Goal: Information Seeking & Learning: Learn about a topic

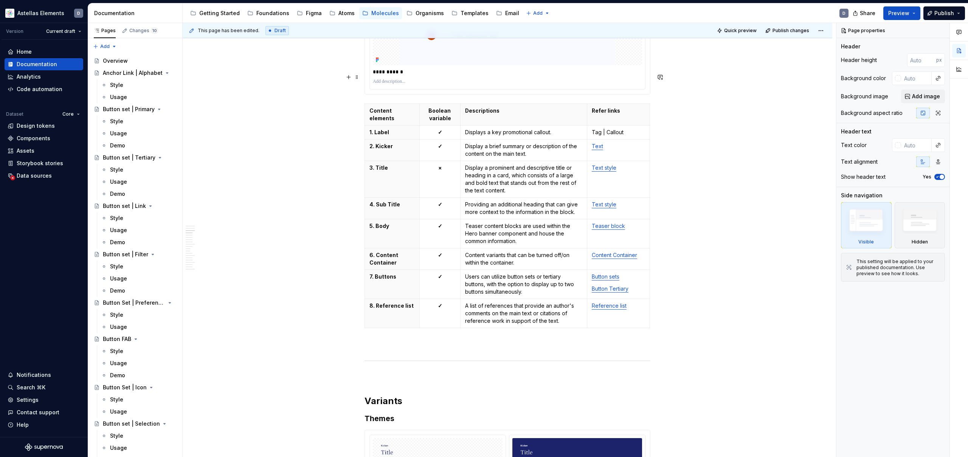
scroll to position [1197, 0]
type textarea "*"
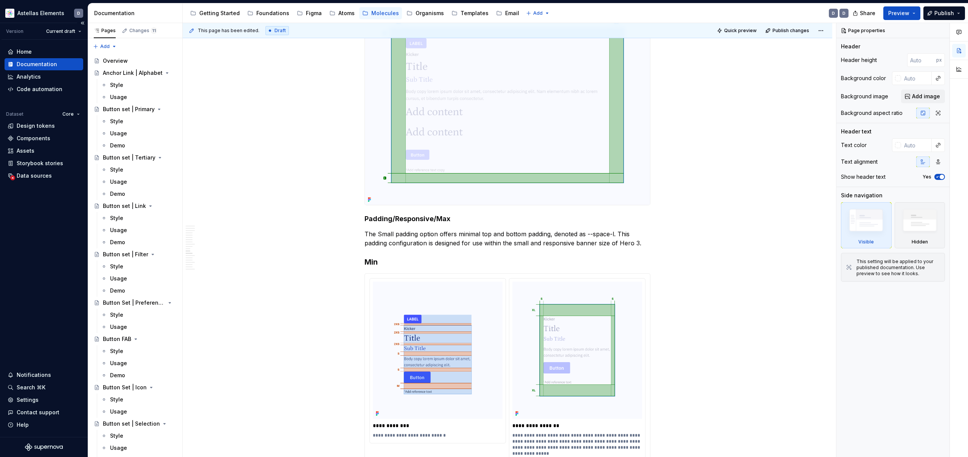
scroll to position [3918, 0]
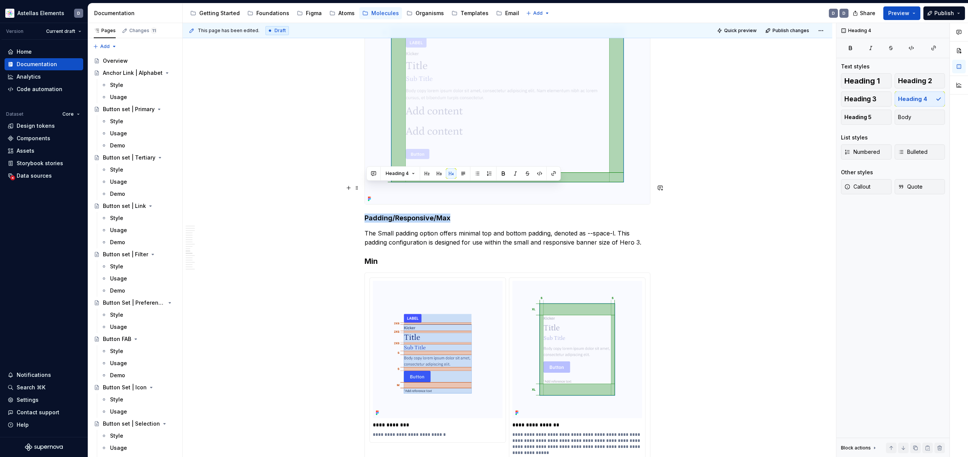
drag, startPoint x: 451, startPoint y: 188, endPoint x: 366, endPoint y: 185, distance: 85.5
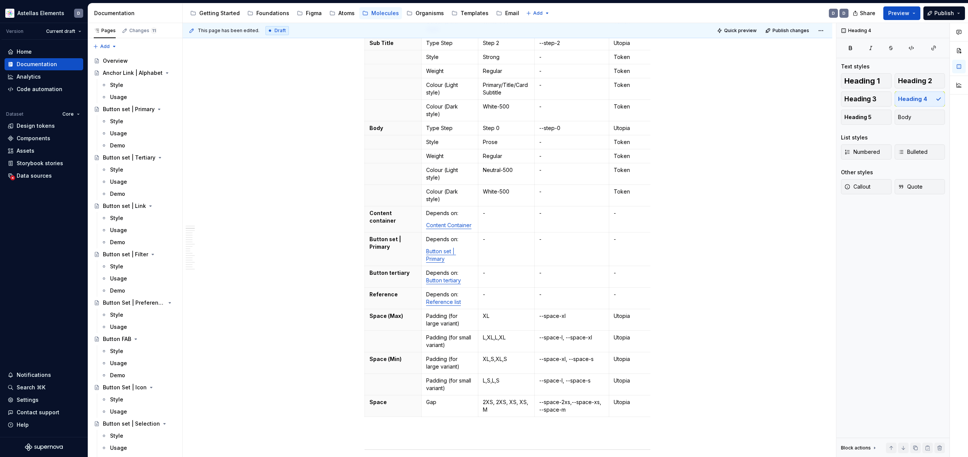
scroll to position [0, 0]
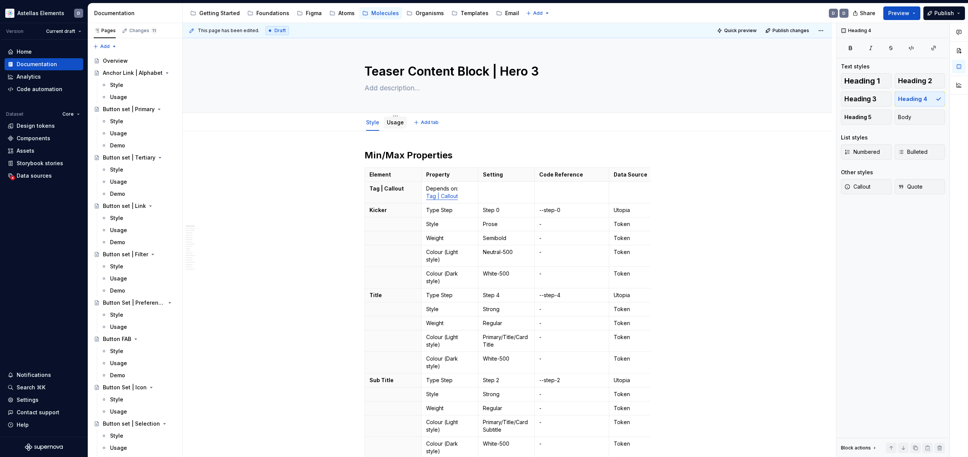
click at [388, 122] on link "Usage" at bounding box center [395, 122] width 17 height 6
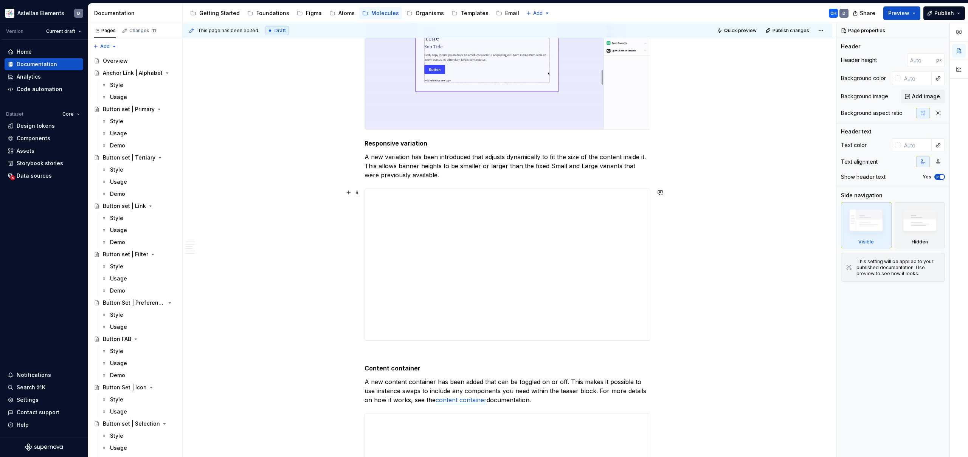
scroll to position [2540, 0]
drag, startPoint x: 310, startPoint y: 277, endPoint x: 323, endPoint y: 274, distance: 13.8
click at [310, 277] on div "**********" at bounding box center [509, 240] width 653 height 434
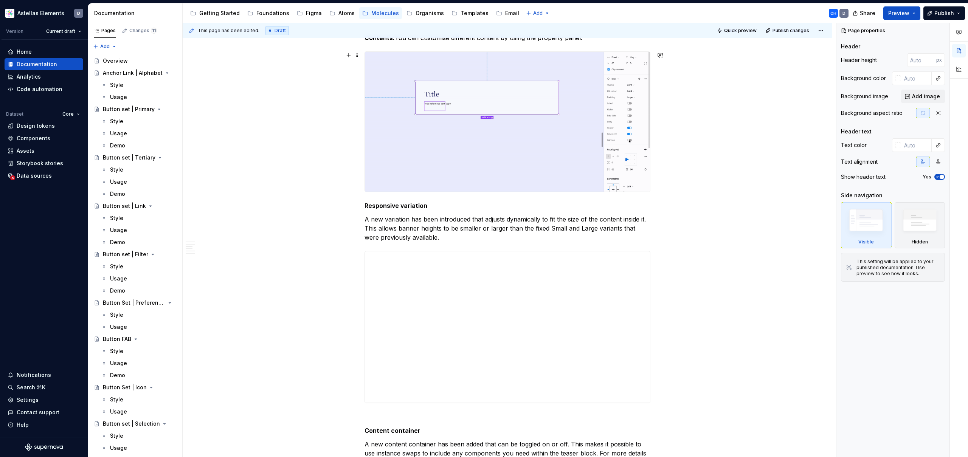
scroll to position [2429, 0]
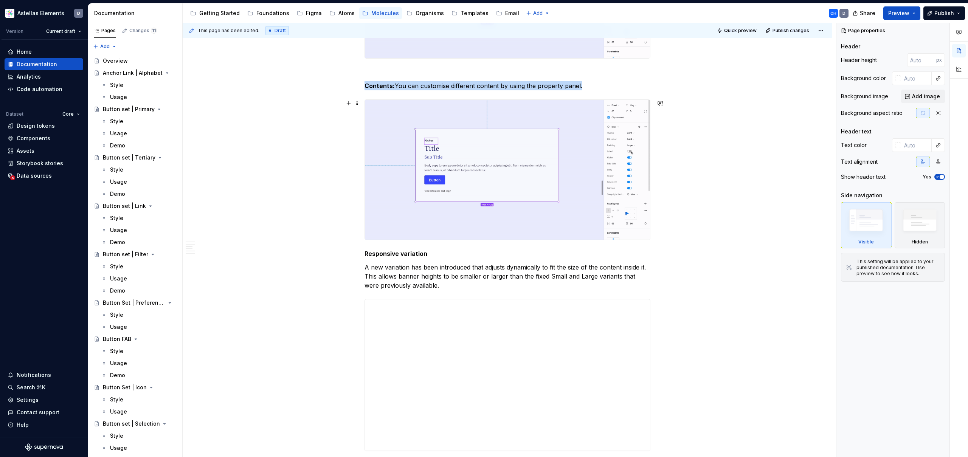
click at [503, 151] on img at bounding box center [507, 170] width 285 height 140
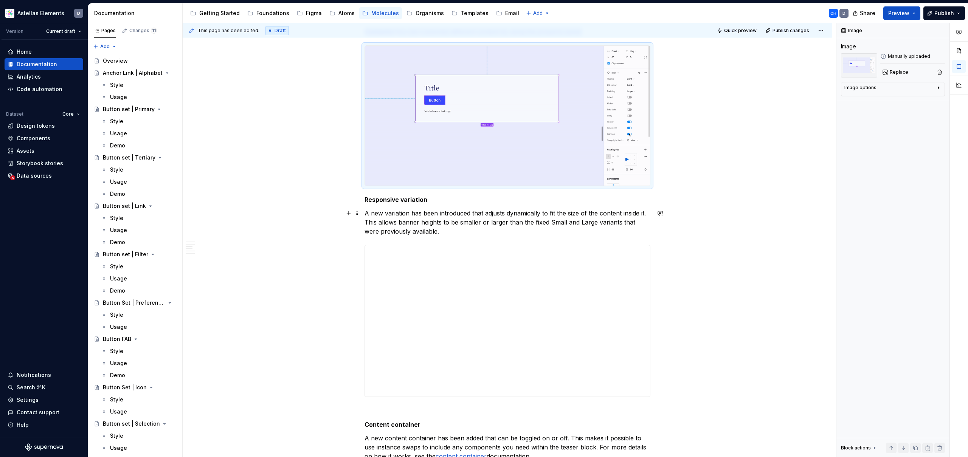
scroll to position [2493, 0]
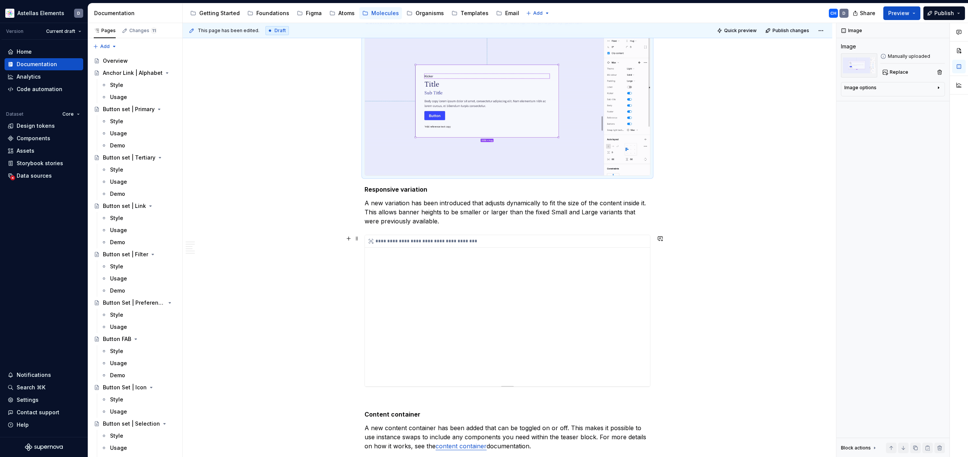
click at [395, 379] on div "**********" at bounding box center [507, 310] width 285 height 151
click at [400, 377] on div "**********" at bounding box center [507, 310] width 285 height 151
drag, startPoint x: 336, startPoint y: 359, endPoint x: 391, endPoint y: 363, distance: 54.6
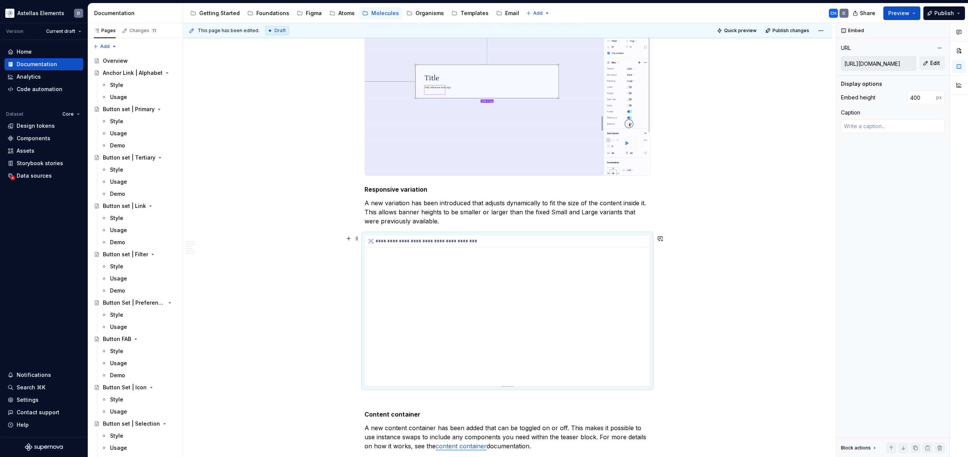
click at [337, 358] on div "**********" at bounding box center [509, 240] width 653 height 434
click at [412, 356] on div "**********" at bounding box center [507, 310] width 285 height 151
click at [396, 374] on div "**********" at bounding box center [507, 310] width 285 height 151
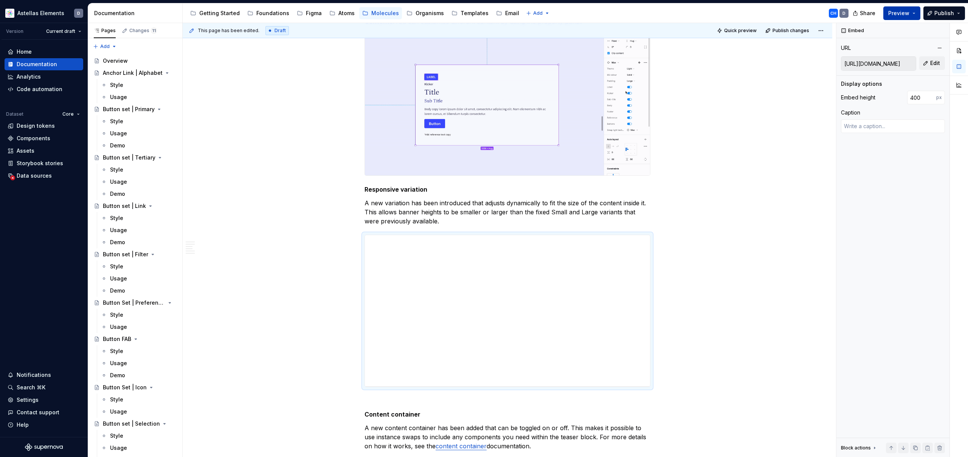
click at [898, 14] on span "Preview" at bounding box center [898, 13] width 21 height 8
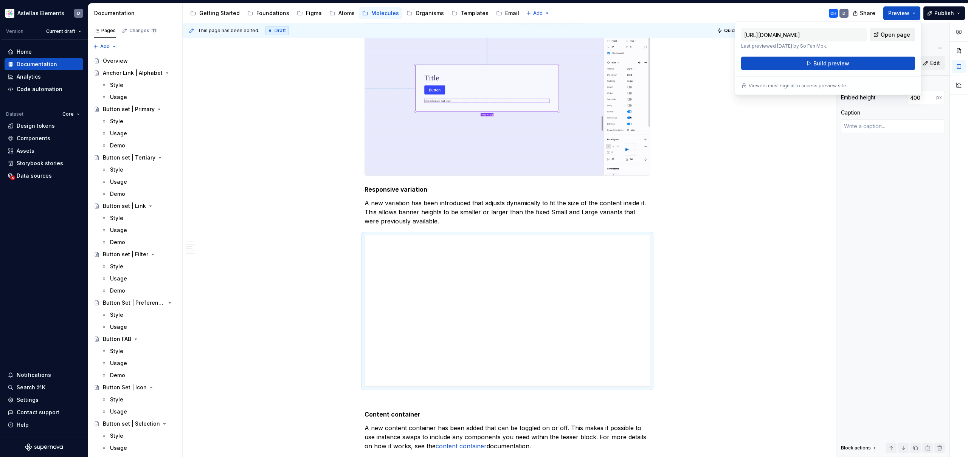
click at [886, 33] on span "Open page" at bounding box center [895, 35] width 29 height 8
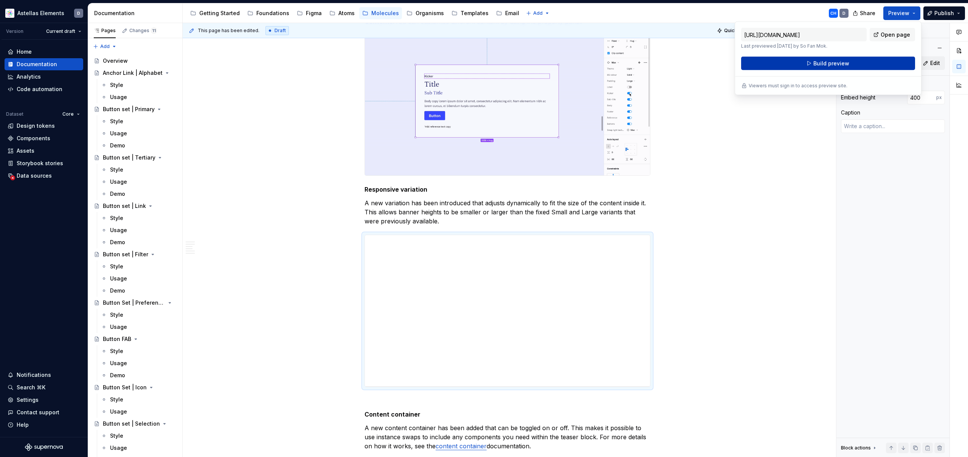
click at [869, 64] on button "Build preview" at bounding box center [828, 64] width 174 height 14
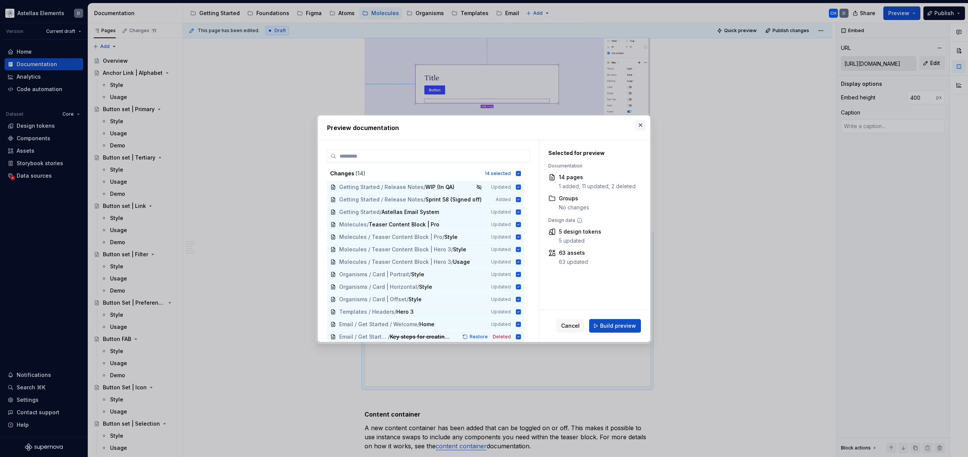
click at [642, 125] on button "button" at bounding box center [640, 125] width 11 height 11
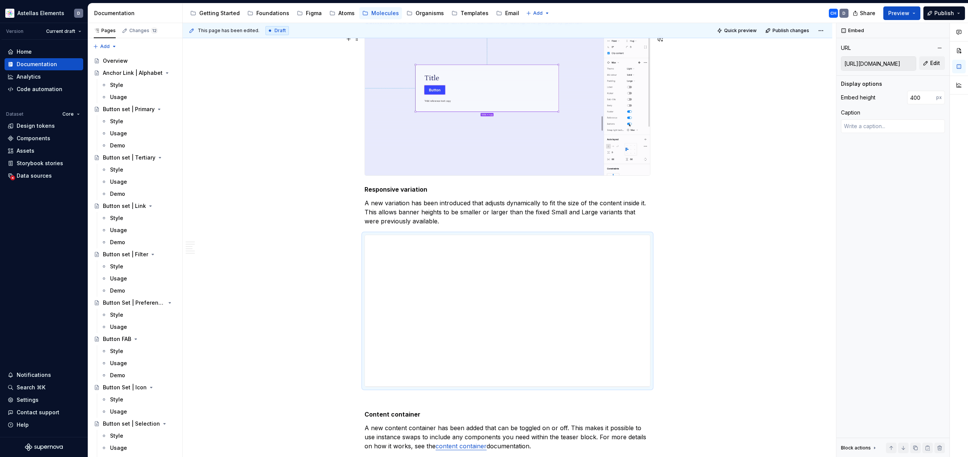
click at [581, 278] on div "**********" at bounding box center [507, 310] width 285 height 151
click at [398, 378] on div "**********" at bounding box center [507, 310] width 285 height 151
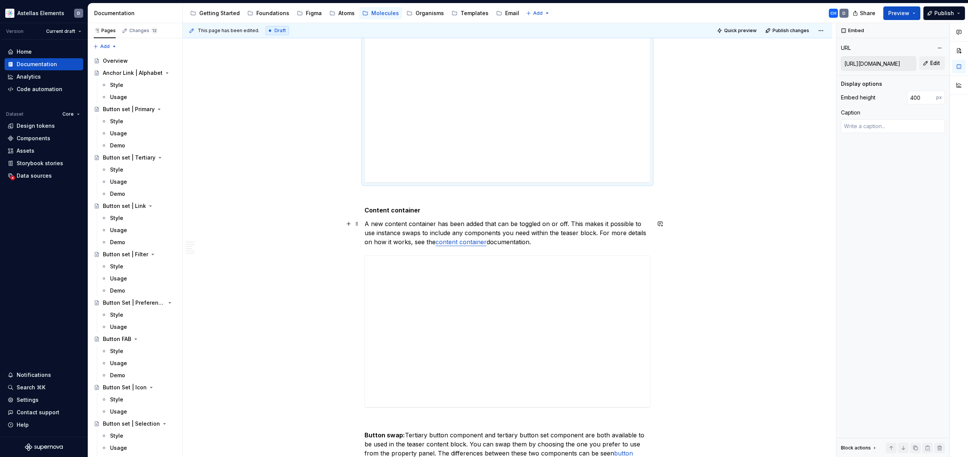
scroll to position [2700, 0]
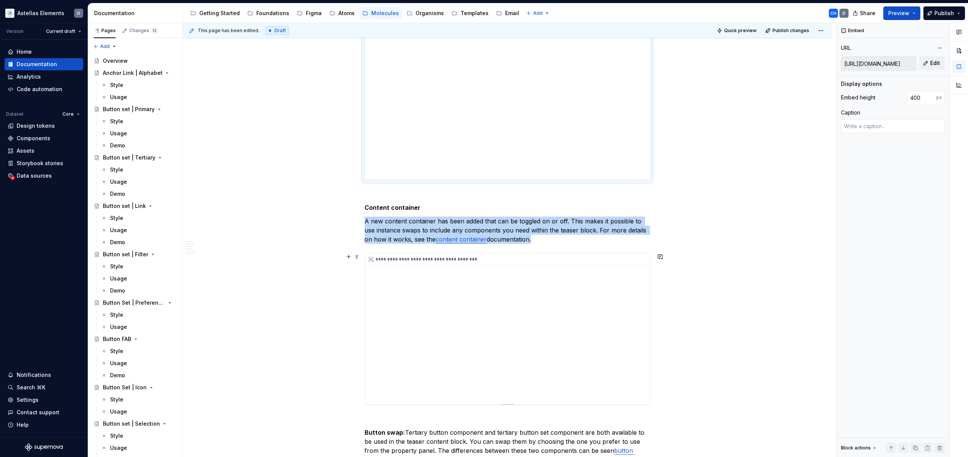
click at [450, 284] on div "**********" at bounding box center [507, 328] width 285 height 151
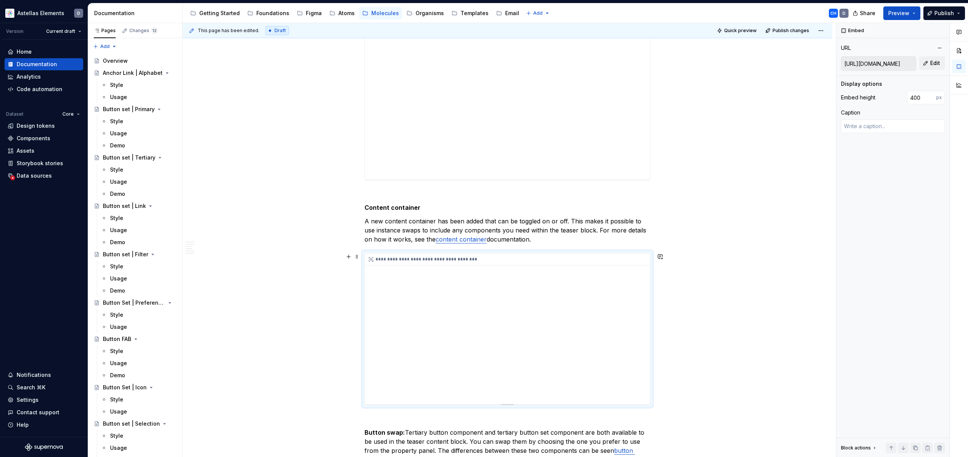
click at [616, 396] on div "**********" at bounding box center [507, 328] width 285 height 151
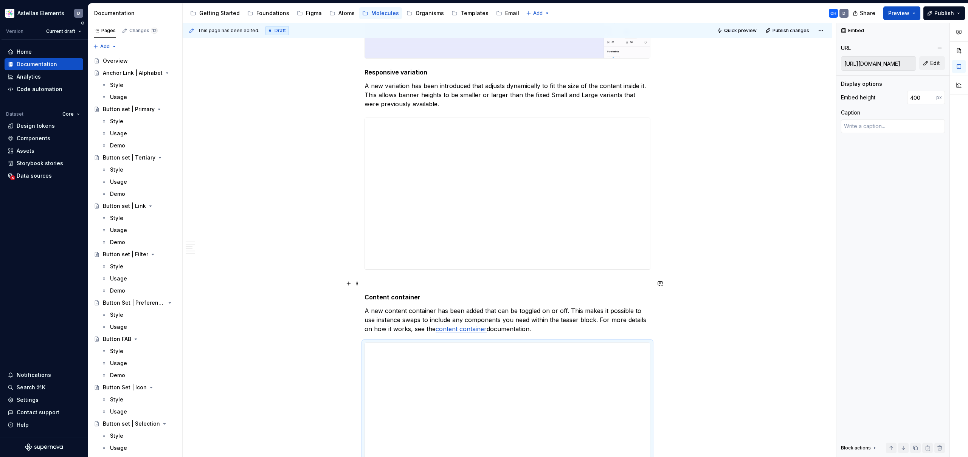
scroll to position [2609, 0]
click at [907, 14] on span "Preview" at bounding box center [898, 13] width 21 height 8
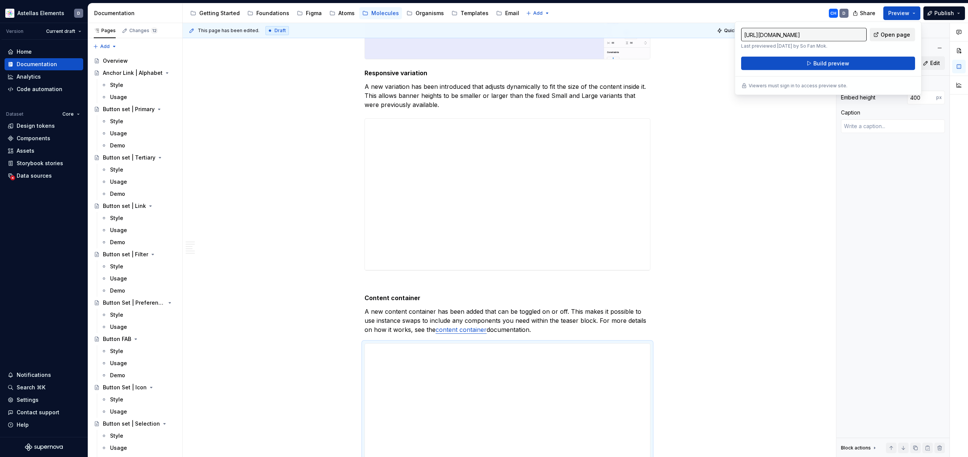
click at [896, 34] on span "Open page" at bounding box center [895, 35] width 29 height 8
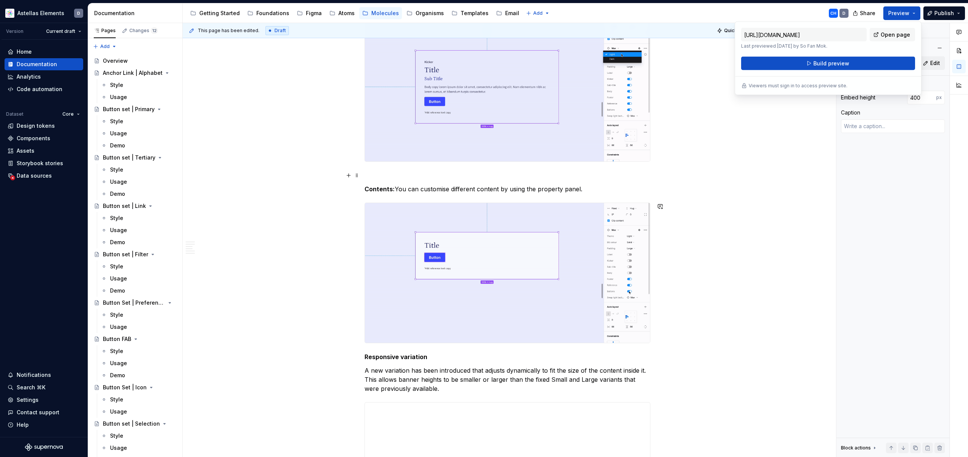
scroll to position [2274, 0]
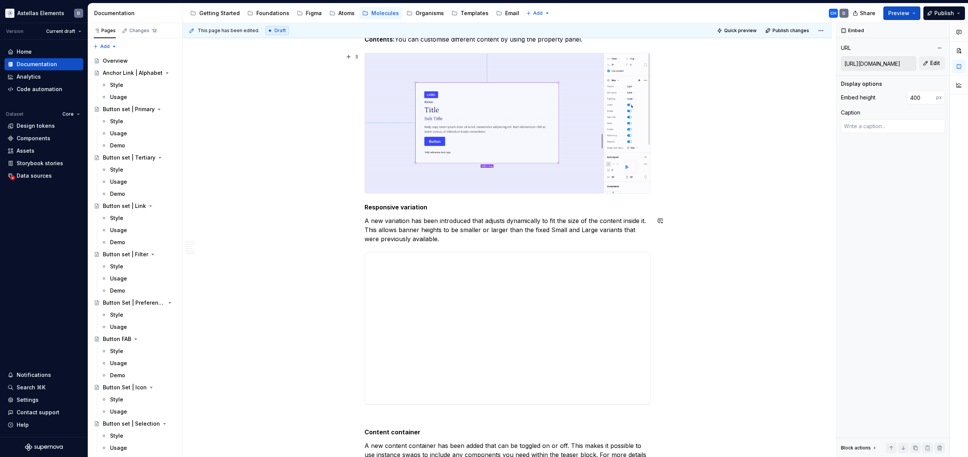
scroll to position [2400, 0]
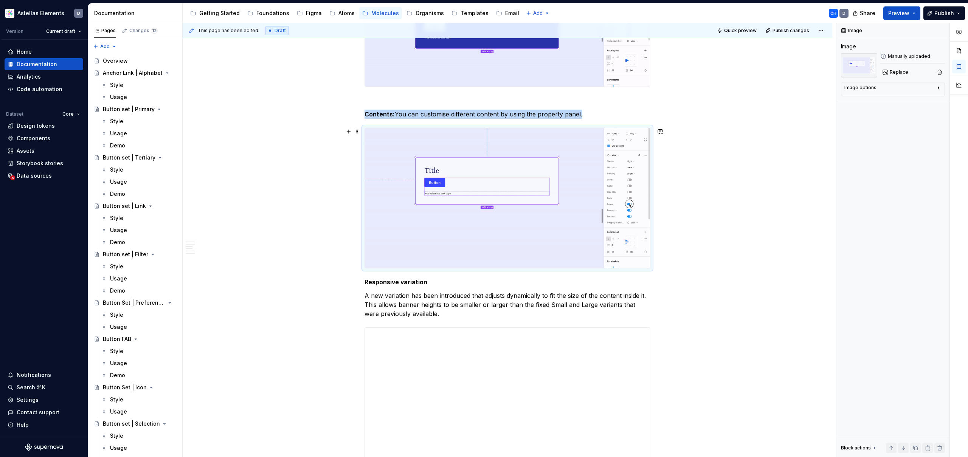
click at [388, 164] on img at bounding box center [507, 198] width 285 height 140
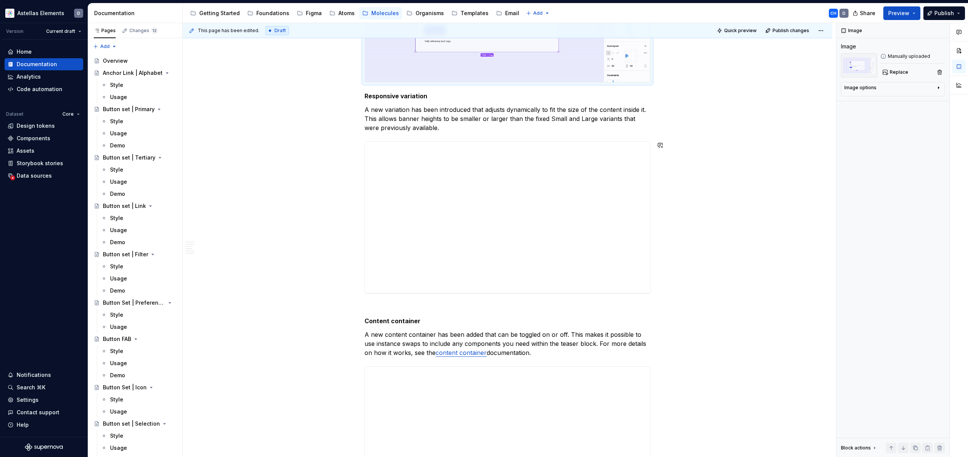
scroll to position [2590, 0]
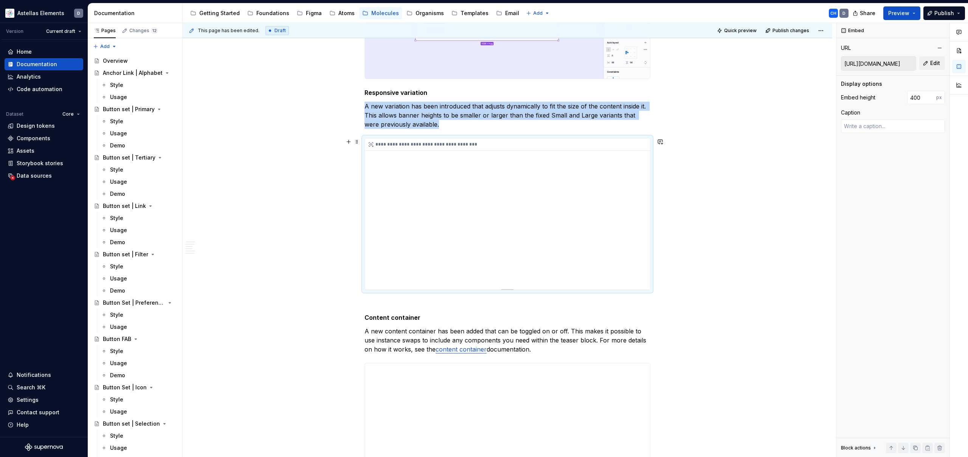
click at [403, 279] on div "**********" at bounding box center [507, 213] width 285 height 151
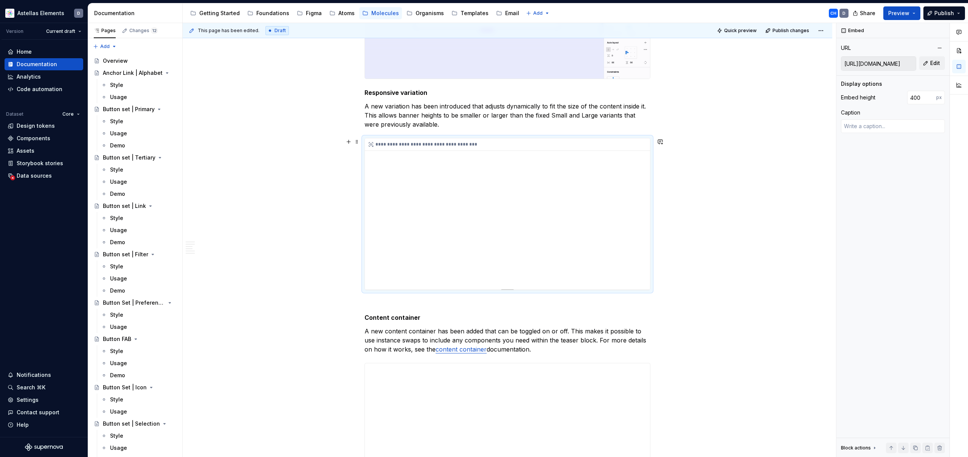
click at [400, 284] on div "**********" at bounding box center [507, 213] width 285 height 151
click at [915, 12] on button "Preview" at bounding box center [901, 13] width 37 height 14
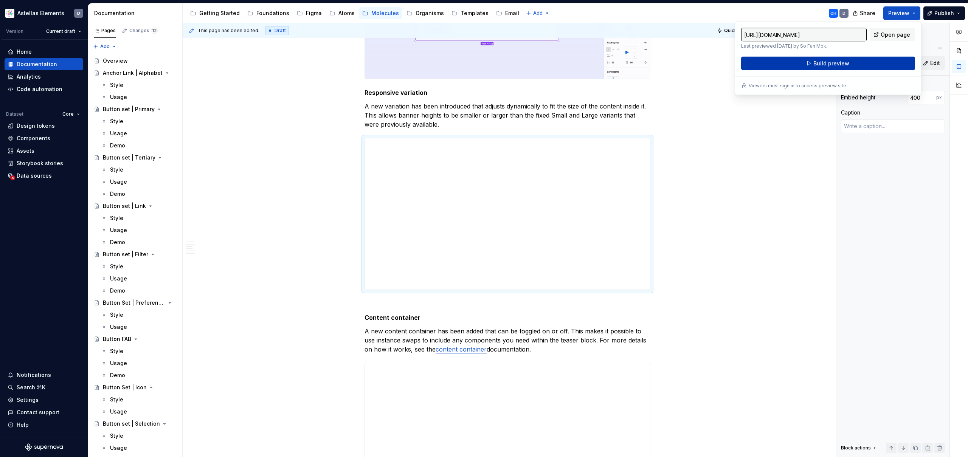
click at [824, 64] on span "Build preview" at bounding box center [831, 64] width 36 height 8
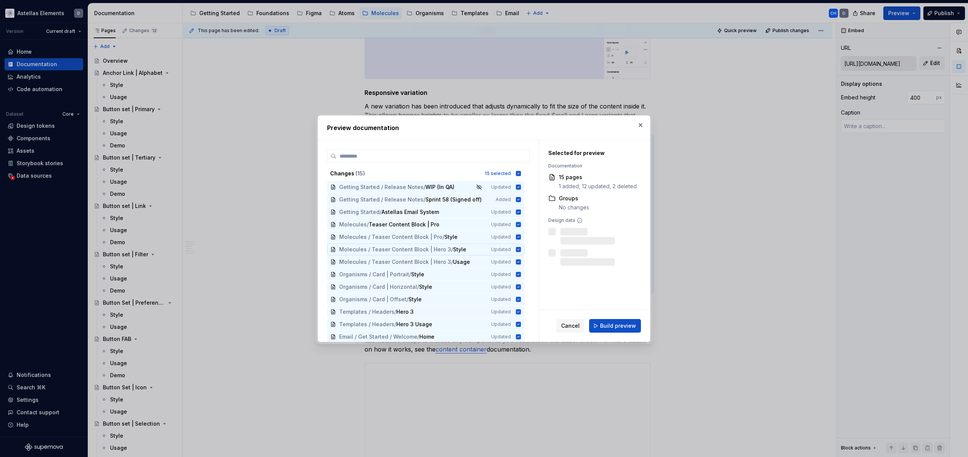
scroll to position [26, 0]
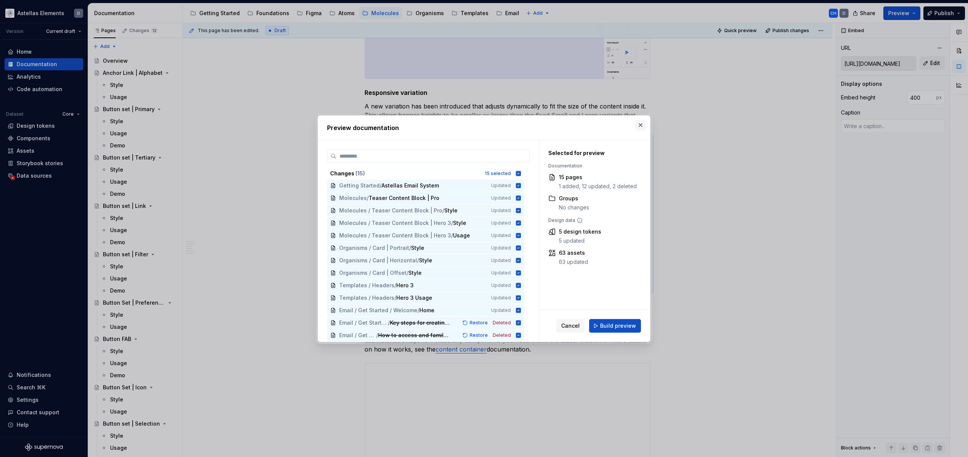
click at [642, 127] on button "button" at bounding box center [640, 125] width 11 height 11
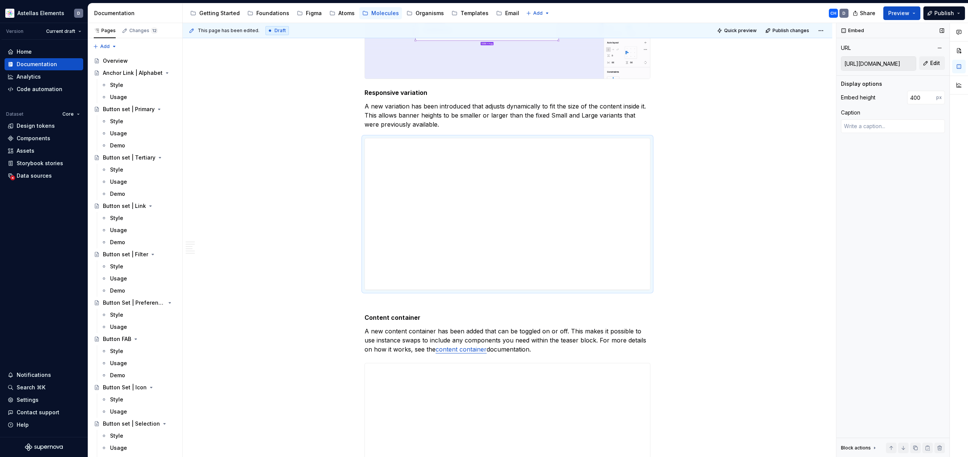
click at [877, 65] on input "https://player.vimeo.com/video/1114189031?badge=0&amp;autopause=0&amp;player_id…" at bounding box center [878, 64] width 74 height 14
click at [892, 63] on input "https://player.vimeo.com/video/1114189031?badge=0&amp;autopause=0&amp;player_id…" at bounding box center [878, 64] width 74 height 14
click at [932, 63] on span "Edit" at bounding box center [935, 63] width 10 height 8
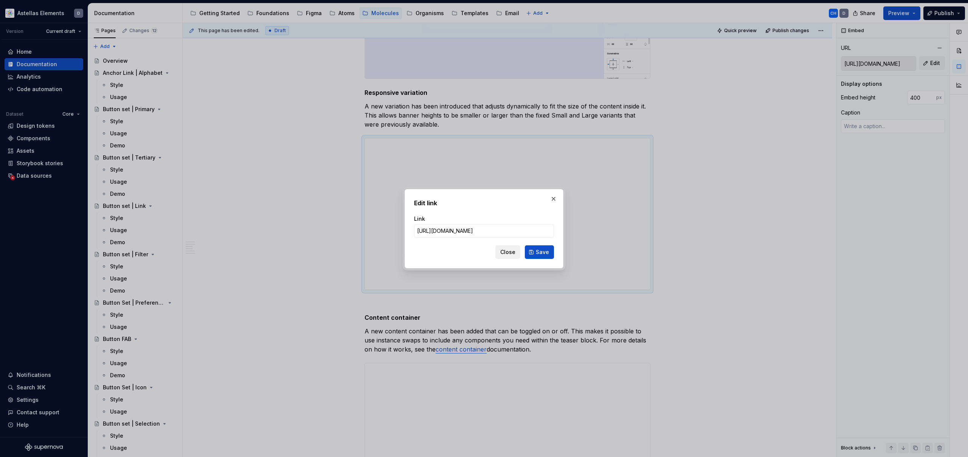
click at [507, 250] on span "Close" at bounding box center [507, 252] width 15 height 8
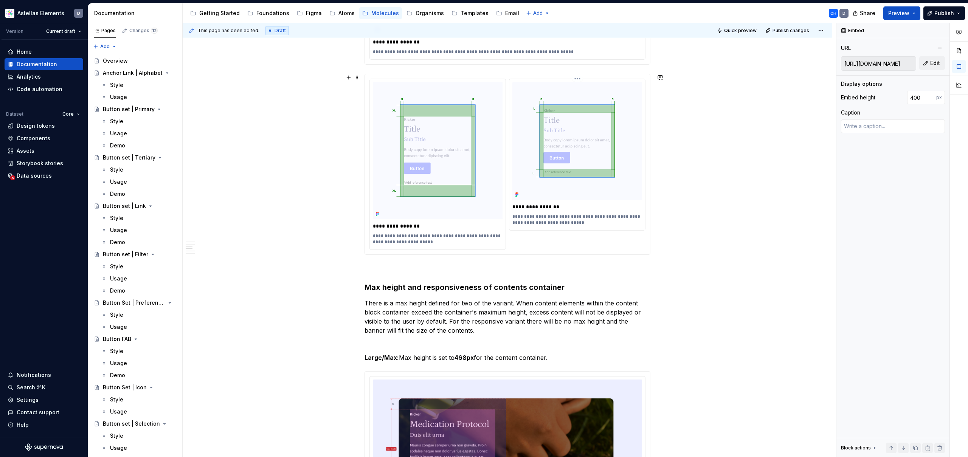
scroll to position [730, 0]
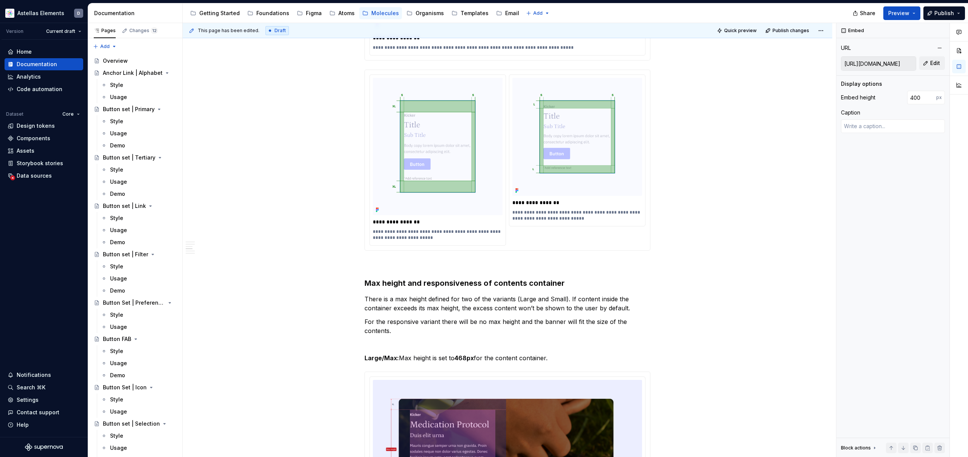
type textarea "*"
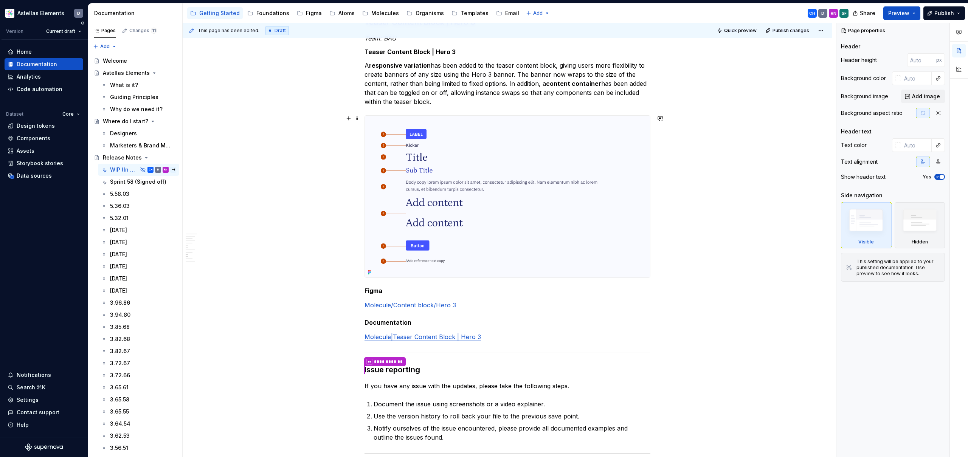
scroll to position [866, 0]
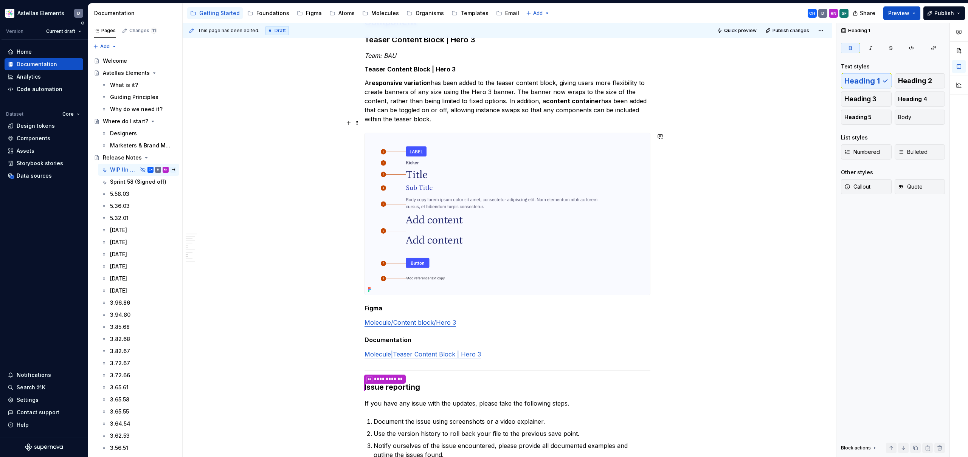
type textarea "*"
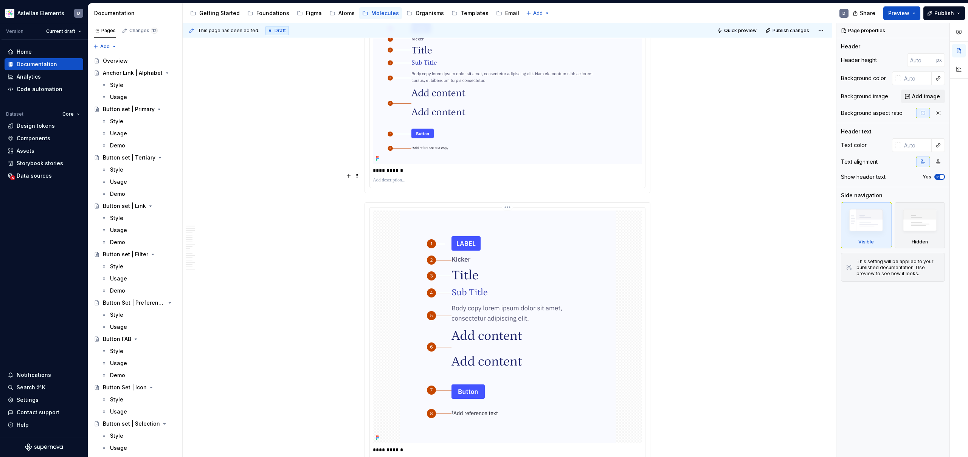
scroll to position [828, 0]
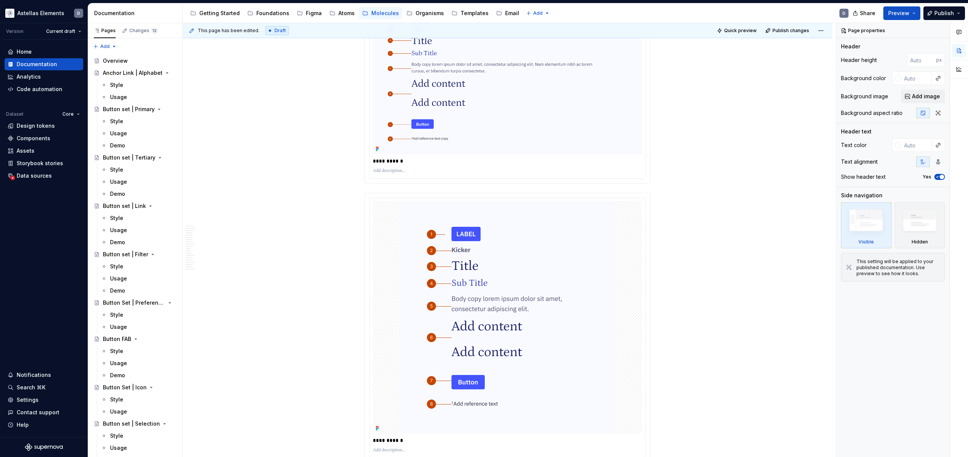
type textarea "*"
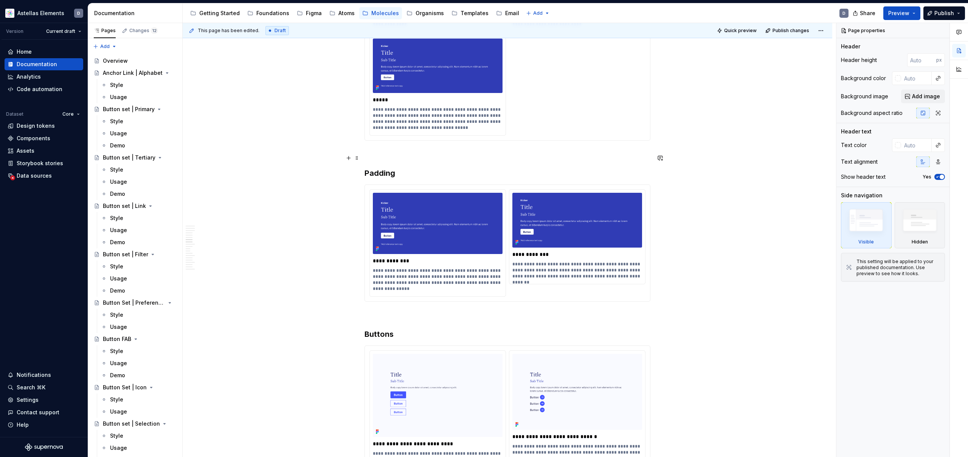
scroll to position [2195, 0]
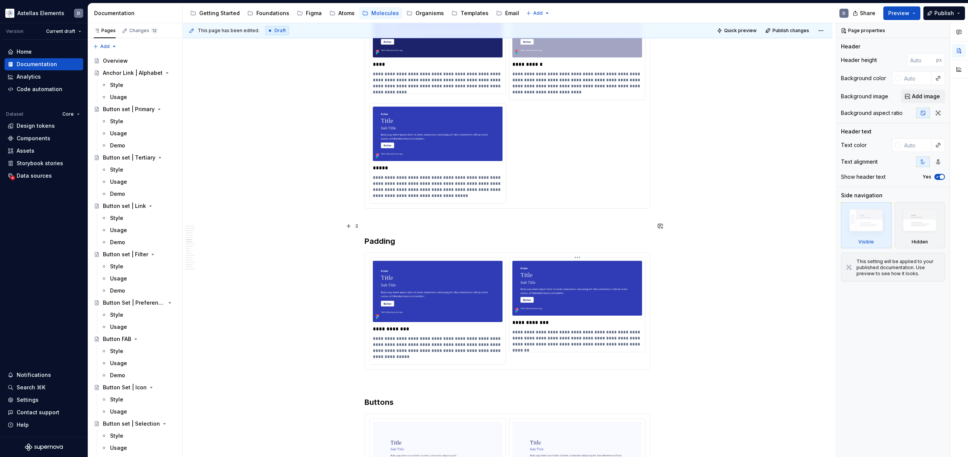
click at [590, 329] on p "**********" at bounding box center [577, 338] width 130 height 18
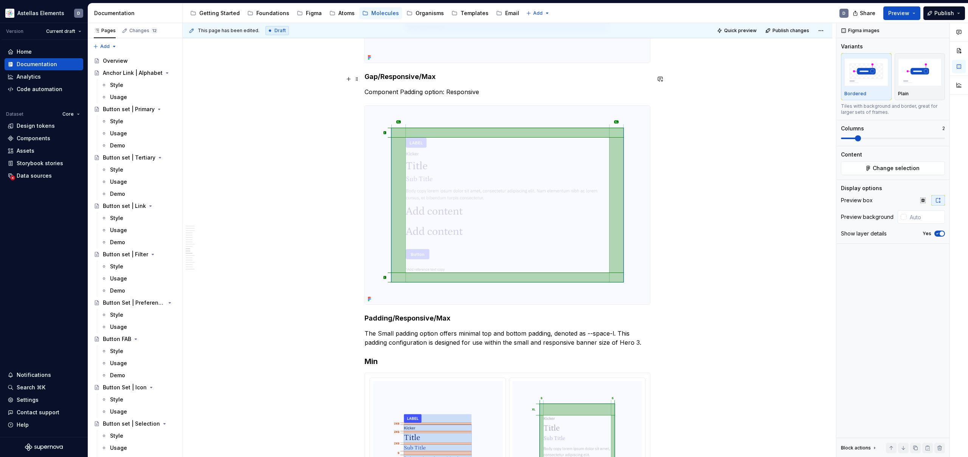
scroll to position [3841, 0]
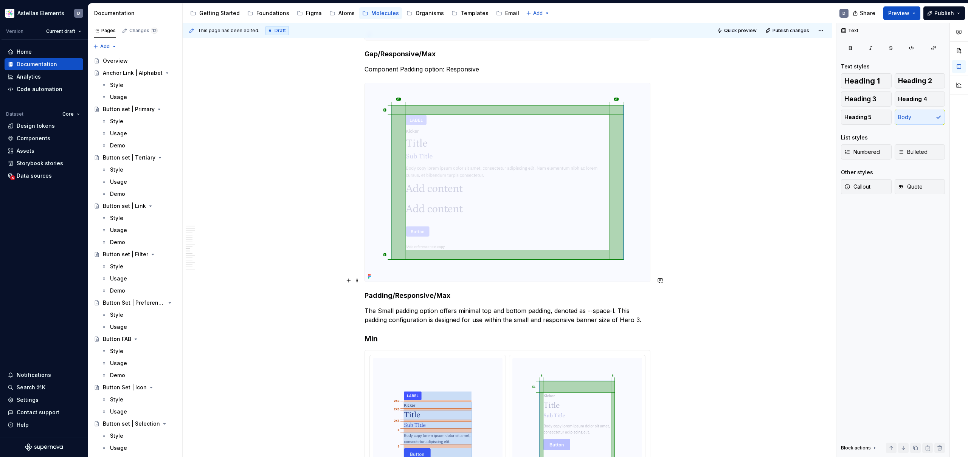
click at [388, 306] on p "The Small padding option offers minimal top and bottom padding, denoted as --sp…" at bounding box center [507, 315] width 286 height 18
type textarea "*"
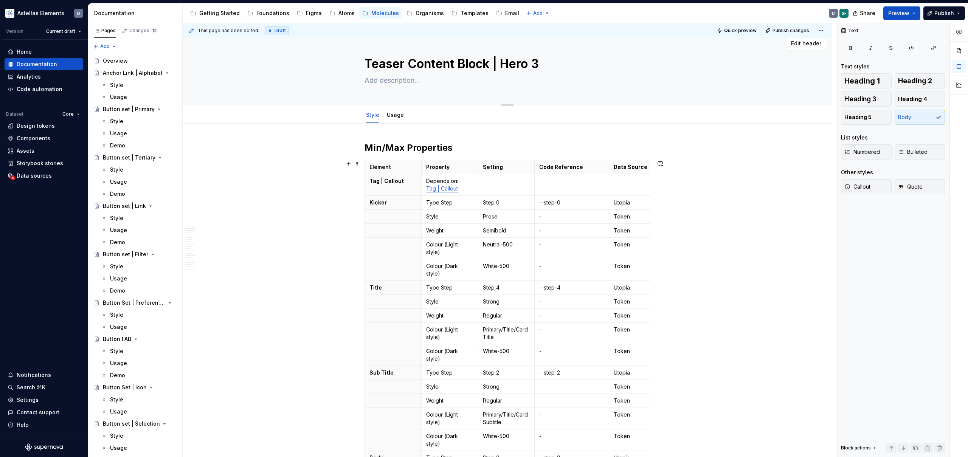
scroll to position [0, 0]
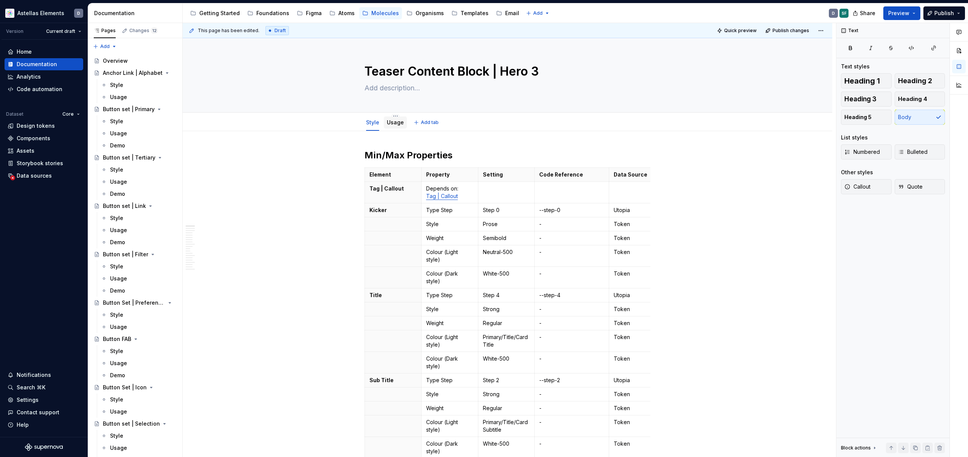
click at [398, 121] on link "Usage" at bounding box center [395, 122] width 17 height 6
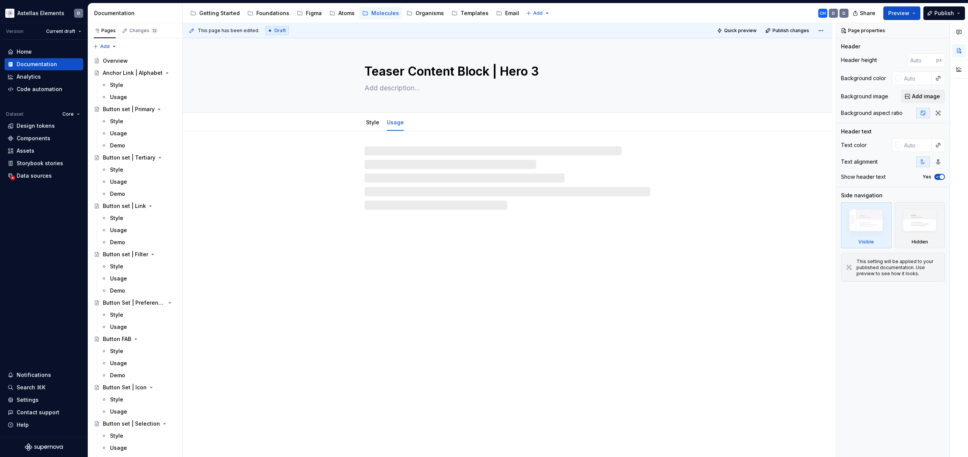
type textarea "*"
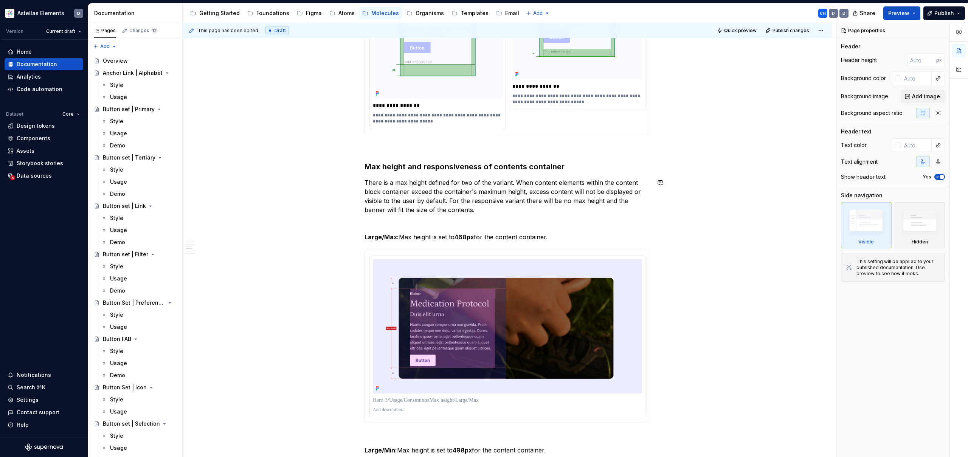
scroll to position [864, 0]
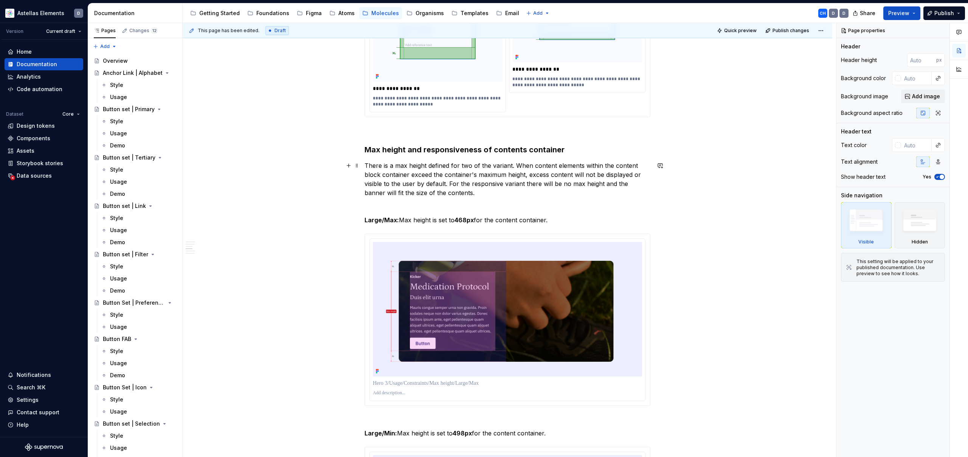
click at [513, 165] on p "There is a max height defined for two of the variant. When content elements wit…" at bounding box center [507, 179] width 286 height 36
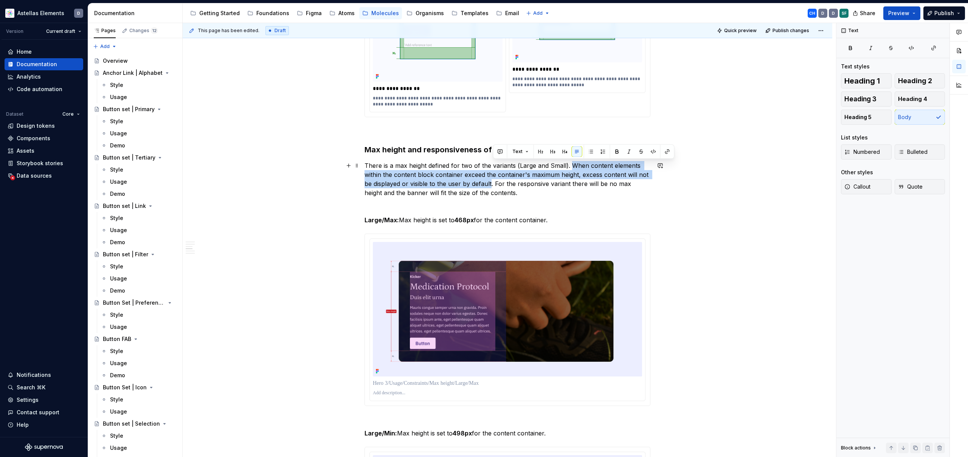
drag, startPoint x: 573, startPoint y: 164, endPoint x: 492, endPoint y: 185, distance: 83.5
click at [492, 185] on p "There is a max height defined for two of the variants (Large and Small). When c…" at bounding box center [507, 179] width 286 height 36
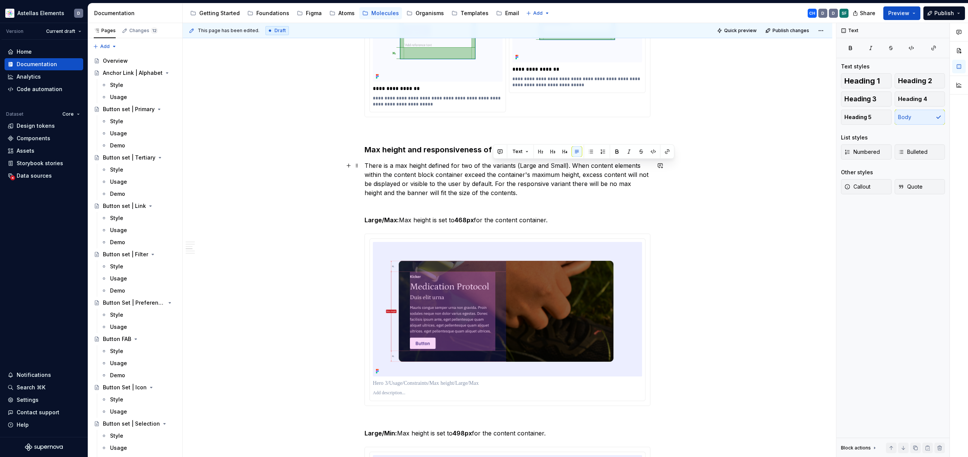
click at [567, 186] on p "There is a max height defined for two of the variants (Large and Small). When c…" at bounding box center [507, 179] width 286 height 36
click at [495, 184] on p "There is a max height defined for two of the variants (Large and Small). When c…" at bounding box center [507, 179] width 286 height 36
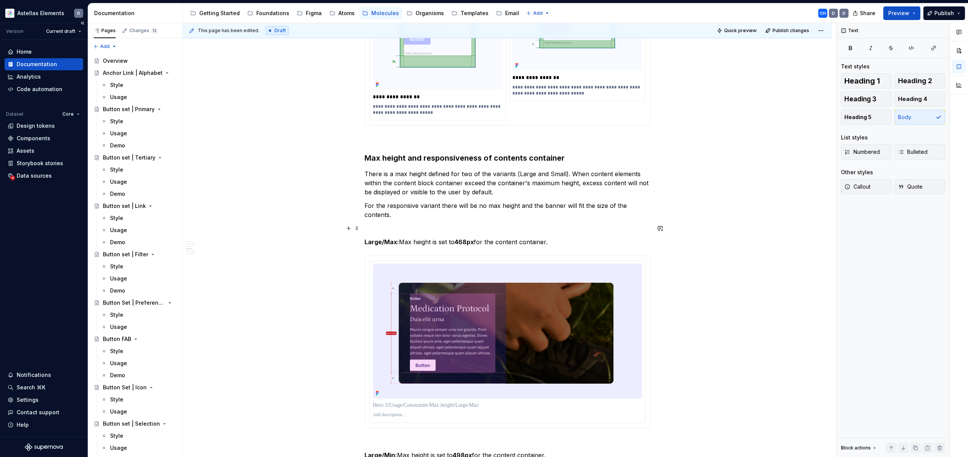
scroll to position [833, 0]
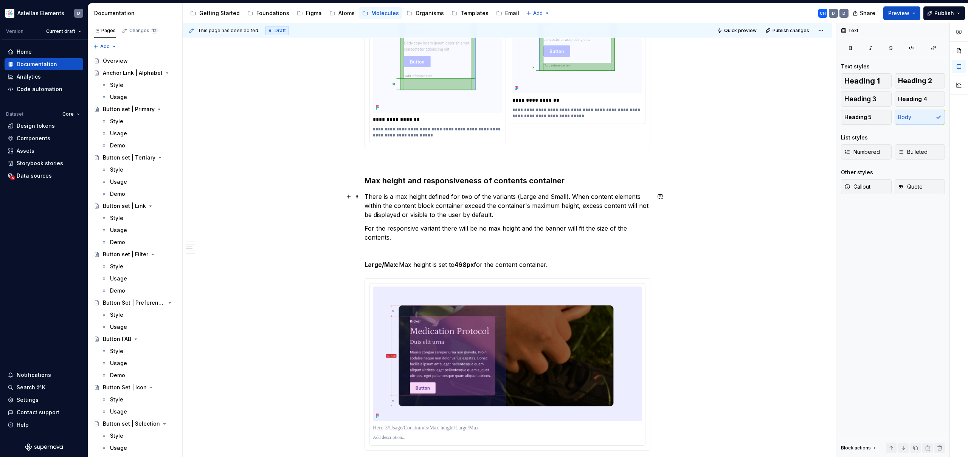
click at [583, 198] on p "There is a max height defined for two of the variants (Large and Small). When c…" at bounding box center [507, 205] width 286 height 27
drag, startPoint x: 572, startPoint y: 196, endPoint x: 497, endPoint y: 212, distance: 77.4
click at [497, 212] on p "There is a max height defined for two of the variants (Large and Small). When c…" at bounding box center [507, 205] width 286 height 27
copy p "When content elements within the content block container exceed the container's…"
click at [504, 213] on p "There is a max height defined for two of the variants (Large and Small). When c…" at bounding box center [507, 205] width 286 height 27
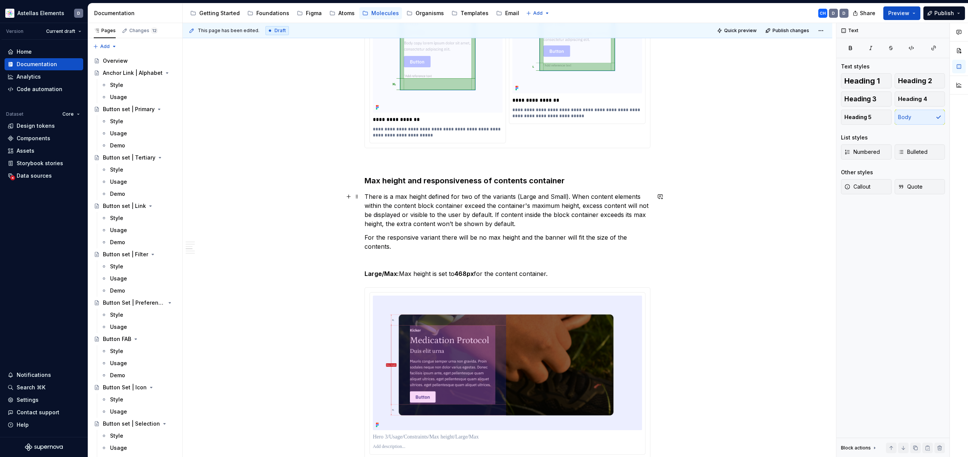
click at [589, 206] on p "There is a max height defined for two of the variants (Large and Small). When c…" at bounding box center [507, 210] width 286 height 36
copy p "excess"
click at [408, 224] on p "There is a max height defined for two of the variants (Large and Small). When c…" at bounding box center [507, 210] width 286 height 36
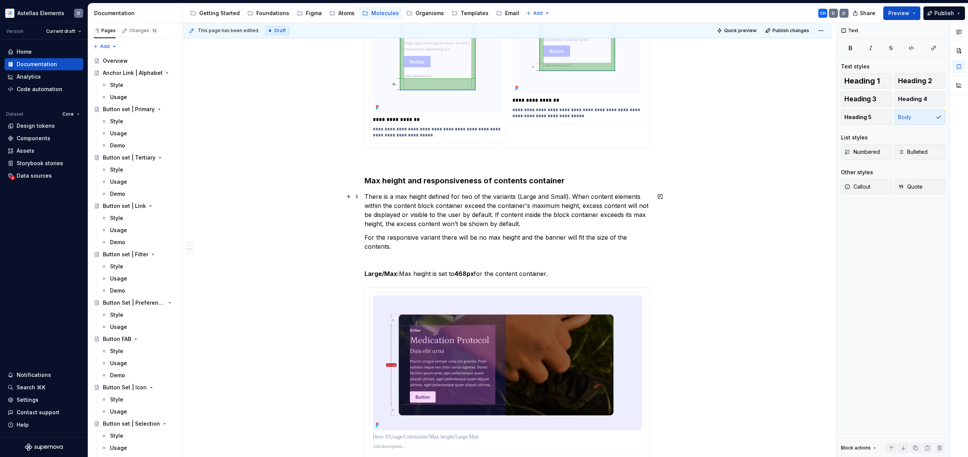
click at [490, 223] on p "There is a max height defined for two of the variants (Large and Small). When c…" at bounding box center [507, 210] width 286 height 36
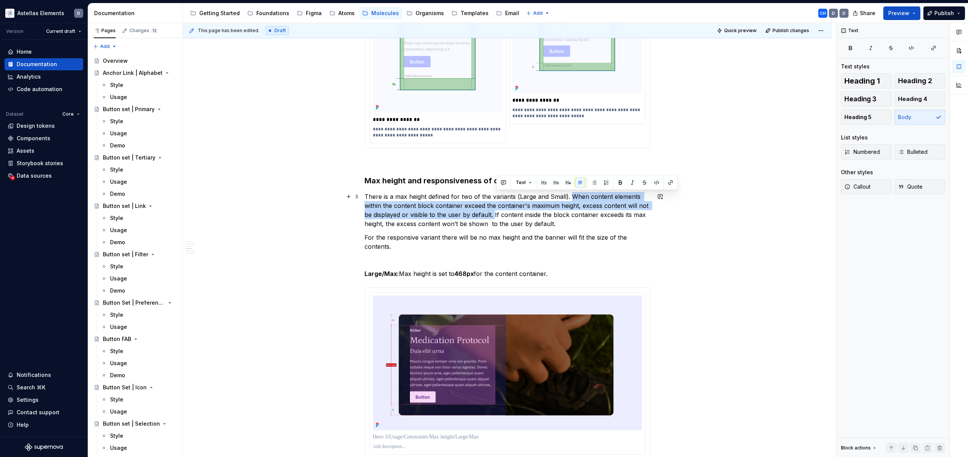
drag, startPoint x: 496, startPoint y: 214, endPoint x: 574, endPoint y: 200, distance: 79.1
click at [574, 200] on p "There is a max height defined for two of the variants (Large and Small). When c…" at bounding box center [507, 210] width 286 height 36
copy p "When content elements within the content block container exceed the container's…"
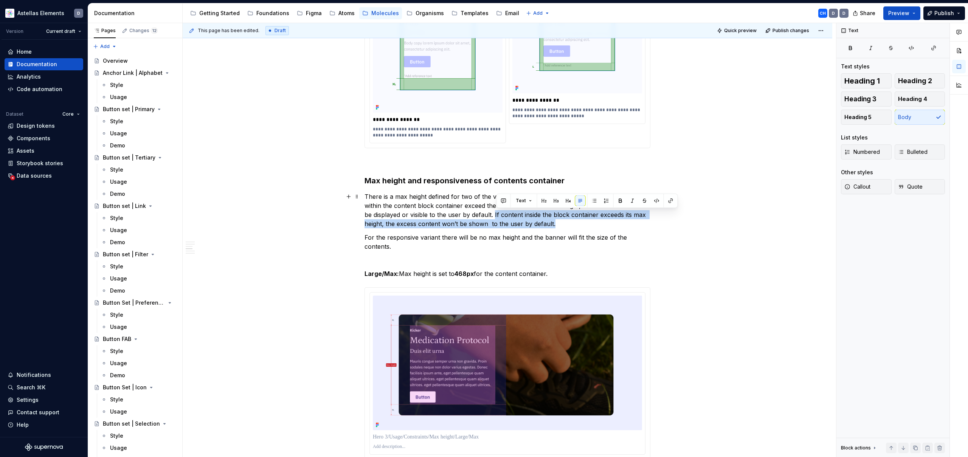
drag, startPoint x: 547, startPoint y: 222, endPoint x: 497, endPoint y: 214, distance: 51.2
click at [497, 214] on p "There is a max height defined for two of the variants (Large and Small). When c…" at bounding box center [507, 210] width 286 height 36
copy p "If content inside the block container exceeds its max height, the excess conten…"
click at [485, 221] on p "There is a max height defined for two of the variants (Large and Small). When c…" at bounding box center [507, 210] width 286 height 36
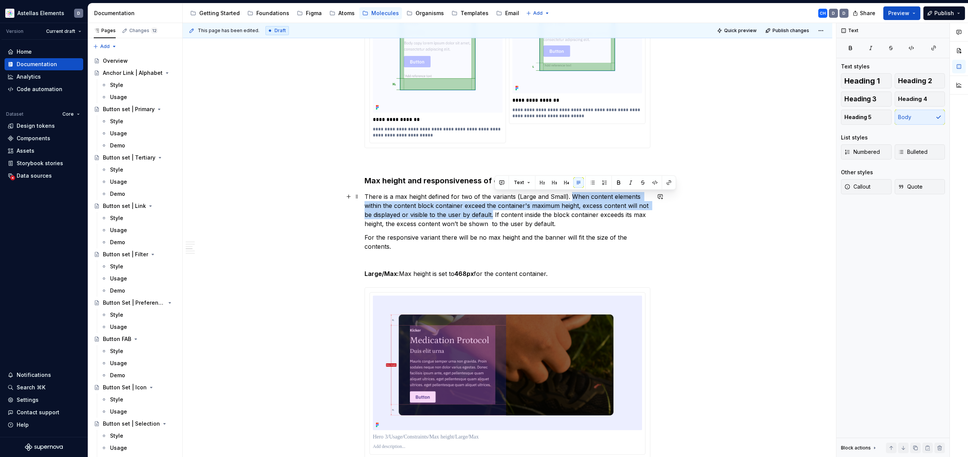
drag, startPoint x: 494, startPoint y: 214, endPoint x: 573, endPoint y: 197, distance: 80.5
click at [573, 197] on p "There is a max height defined for two of the variants (Large and Small). When c…" at bounding box center [507, 210] width 286 height 36
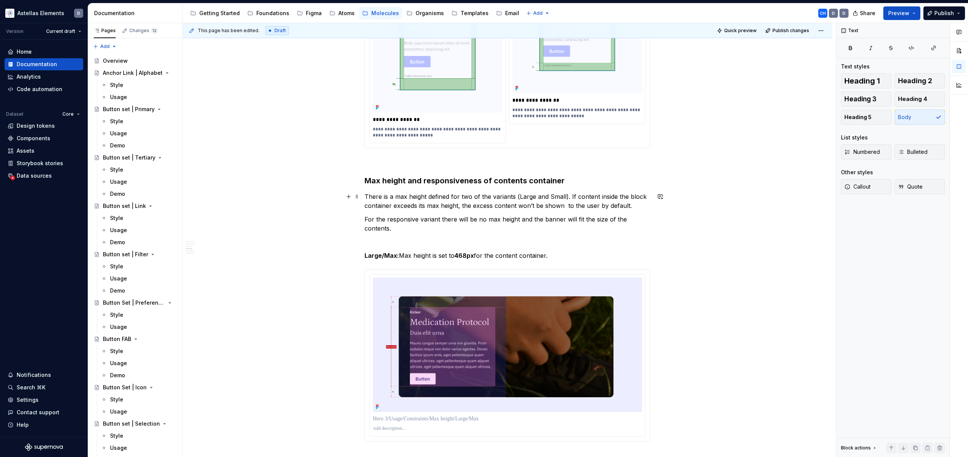
click at [640, 197] on p "There is a max height defined for two of the variants (Large and Small). If con…" at bounding box center [507, 201] width 286 height 18
click at [566, 207] on p "There is a max height defined for two of the variants (Large and Small). If con…" at bounding box center [507, 201] width 286 height 18
click at [631, 198] on p "There is a max height defined for two of the variants (Large and Small). If con…" at bounding box center [507, 201] width 286 height 18
click at [637, 197] on p "There is a max height defined for two of the variants (Large and Small). If con…" at bounding box center [507, 201] width 286 height 18
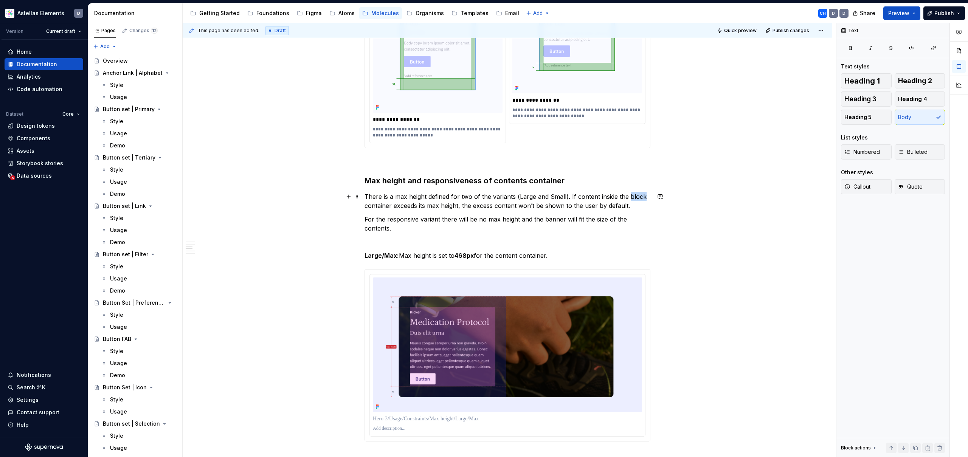
click at [637, 197] on p "There is a max height defined for two of the variants (Large and Small). If con…" at bounding box center [507, 201] width 286 height 18
click at [369, 204] on p "There is a max height defined for two of the variants (Large and Small). If con…" at bounding box center [507, 201] width 286 height 18
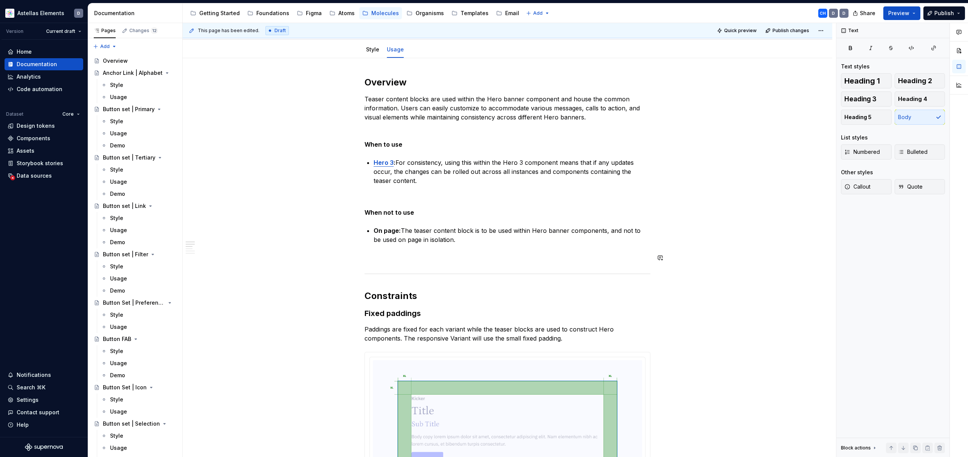
scroll to position [0, 0]
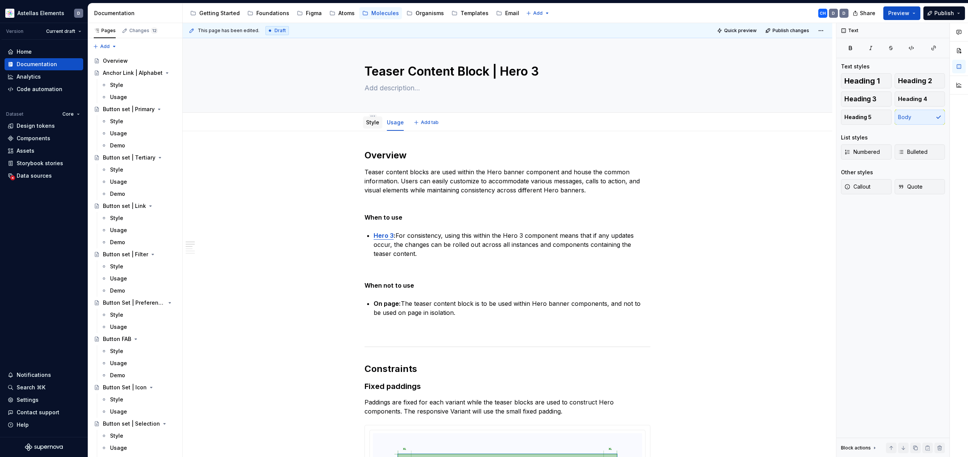
click at [369, 123] on link "Style" at bounding box center [372, 122] width 13 height 6
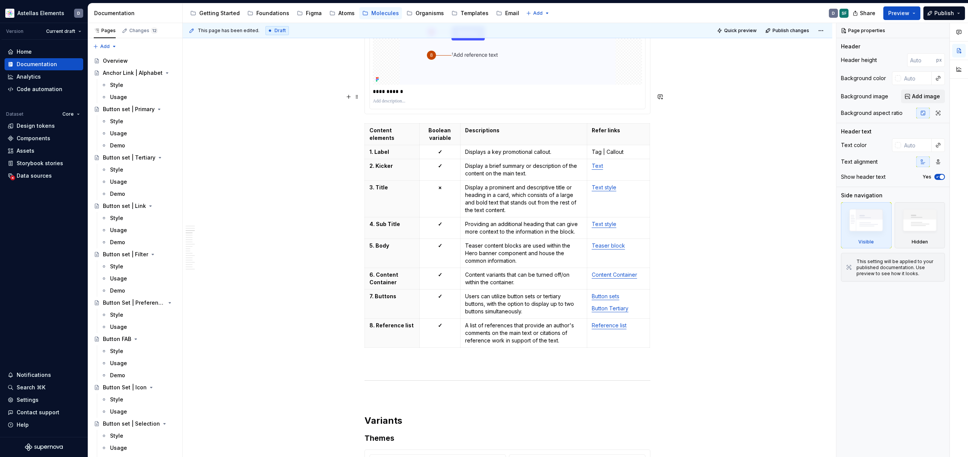
scroll to position [1177, 0]
click at [467, 271] on p "Content variants that can be turned off/on within the container." at bounding box center [523, 278] width 117 height 15
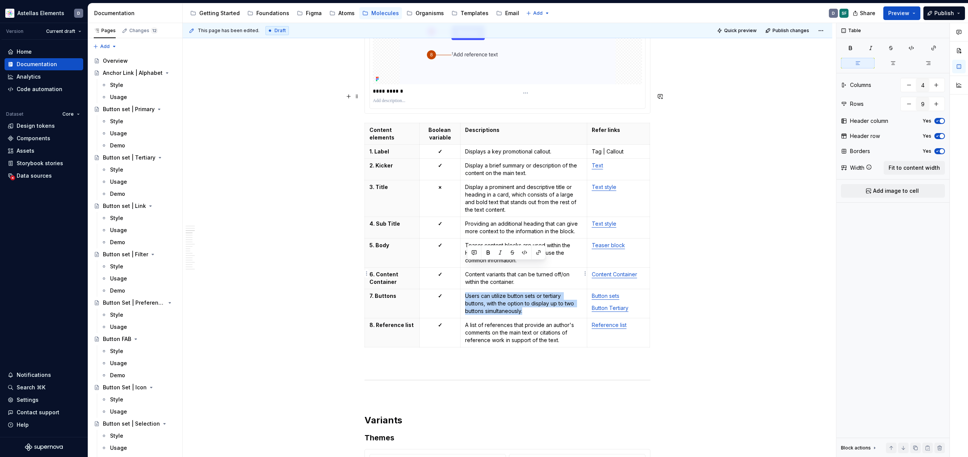
drag, startPoint x: 537, startPoint y: 279, endPoint x: 465, endPoint y: 266, distance: 73.0
click at [465, 289] on td "Users can utilize button sets or tertiary buttons, with the option to display u…" at bounding box center [523, 303] width 127 height 29
copy p "Users can utilize button sets or tertiary buttons, with the option to display u…"
type textarea "*"
click at [524, 292] on p "Users can utilize button sets or tertiary buttons, with the option to display u…" at bounding box center [523, 303] width 117 height 23
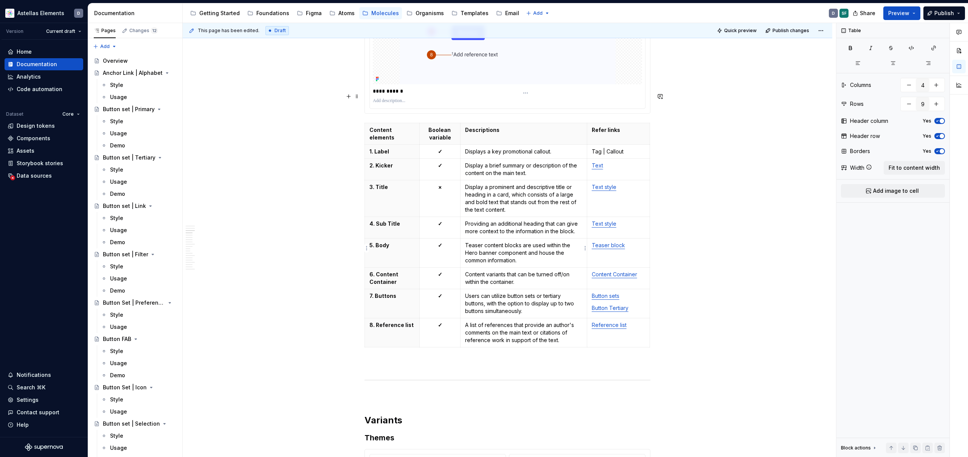
click at [527, 271] on p "Content variants that can be turned off/on within the container." at bounding box center [523, 278] width 117 height 15
drag, startPoint x: 527, startPoint y: 252, endPoint x: 465, endPoint y: 244, distance: 62.5
click at [465, 268] on td "Content variants that can be turned off/on within the container." at bounding box center [523, 279] width 127 height 22
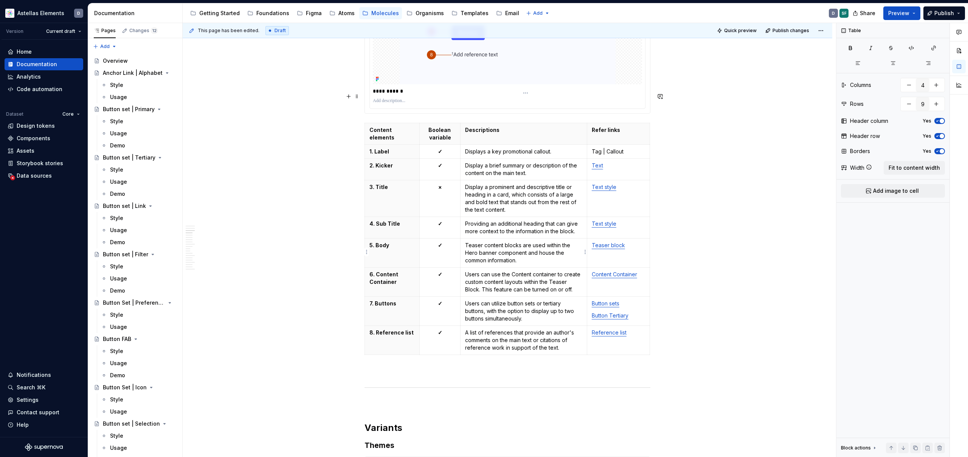
click at [499, 271] on p "Users can use the Content container to create custom content layouts within the…" at bounding box center [523, 282] width 117 height 23
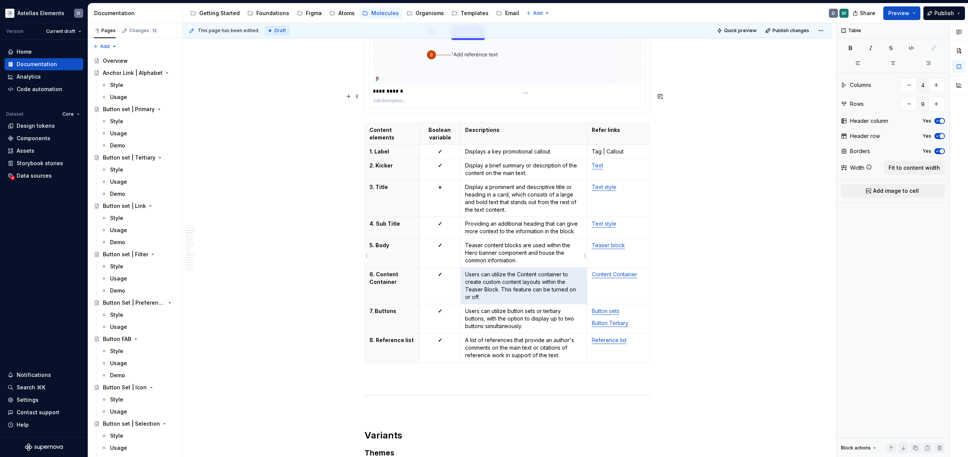
click at [519, 271] on p "Users can utilize the Content container to create custom content layouts within…" at bounding box center [523, 286] width 117 height 30
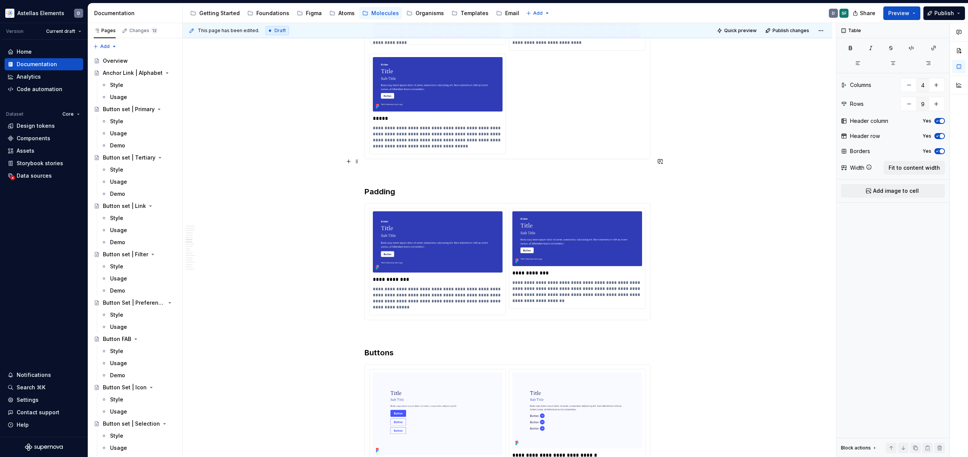
scroll to position [2253, 0]
drag, startPoint x: 583, startPoint y: 259, endPoint x: 589, endPoint y: 271, distance: 12.9
click at [589, 279] on p "**********" at bounding box center [577, 291] width 130 height 24
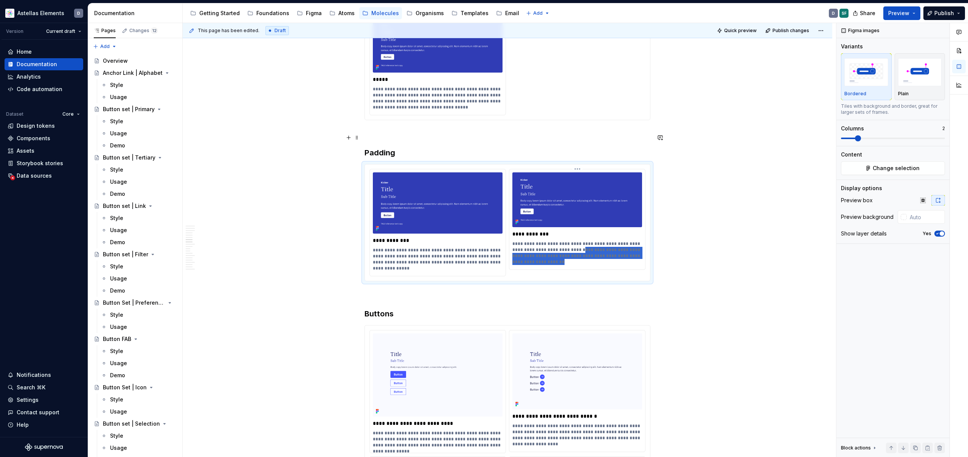
scroll to position [2293, 0]
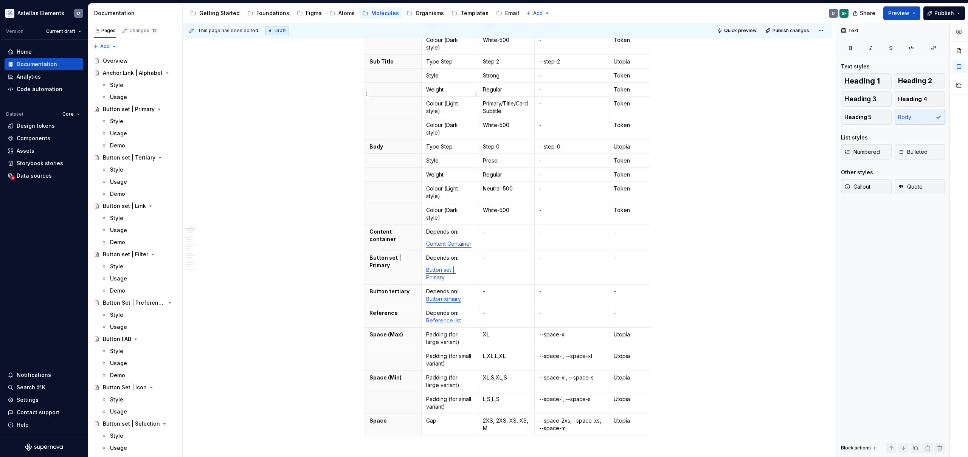
scroll to position [0, 0]
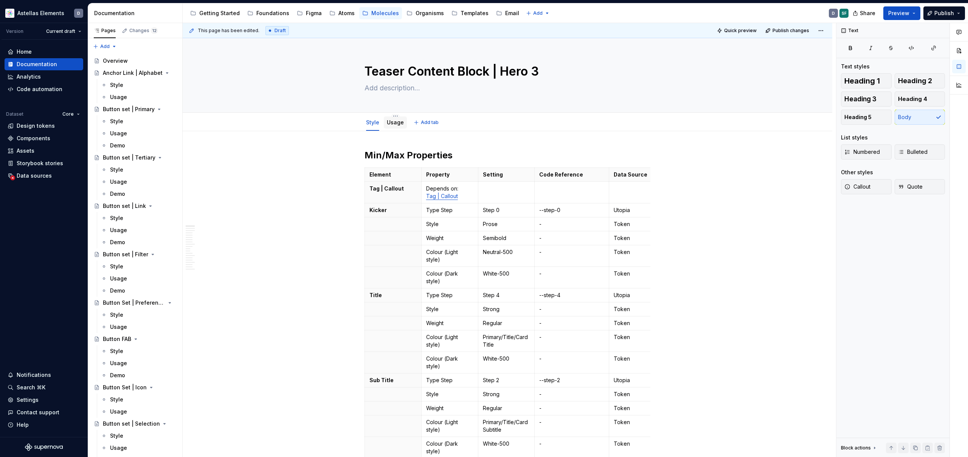
click at [393, 126] on div "Usage" at bounding box center [395, 123] width 17 height 8
click at [396, 120] on link "Usage" at bounding box center [395, 120] width 17 height 6
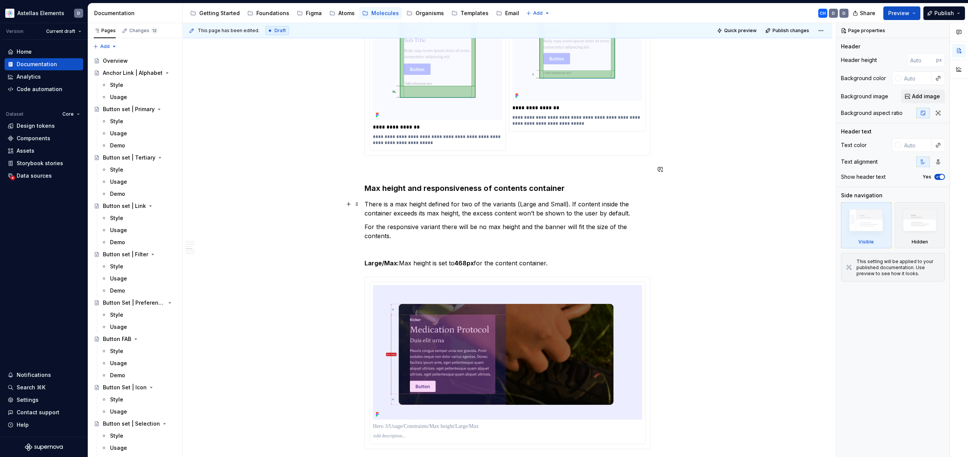
scroll to position [841, 0]
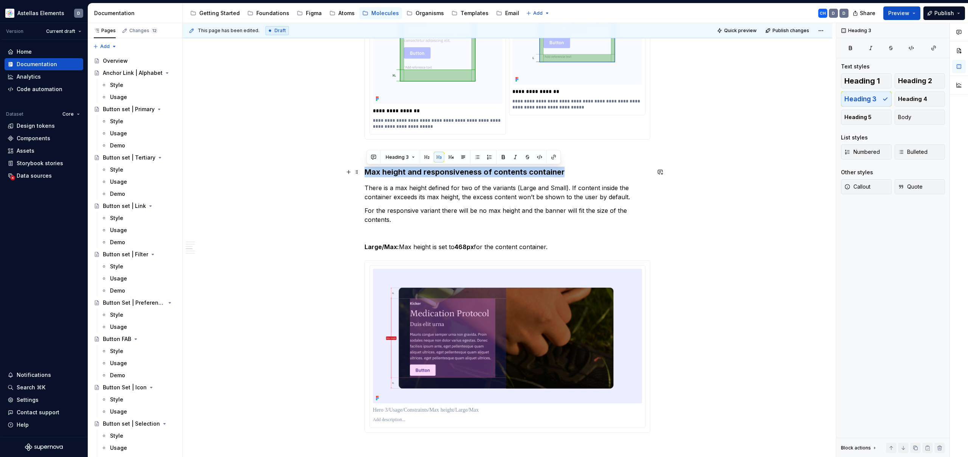
drag, startPoint x: 563, startPoint y: 172, endPoint x: 366, endPoint y: 172, distance: 197.0
copy h3 "Max height and responsiveness of contents container"
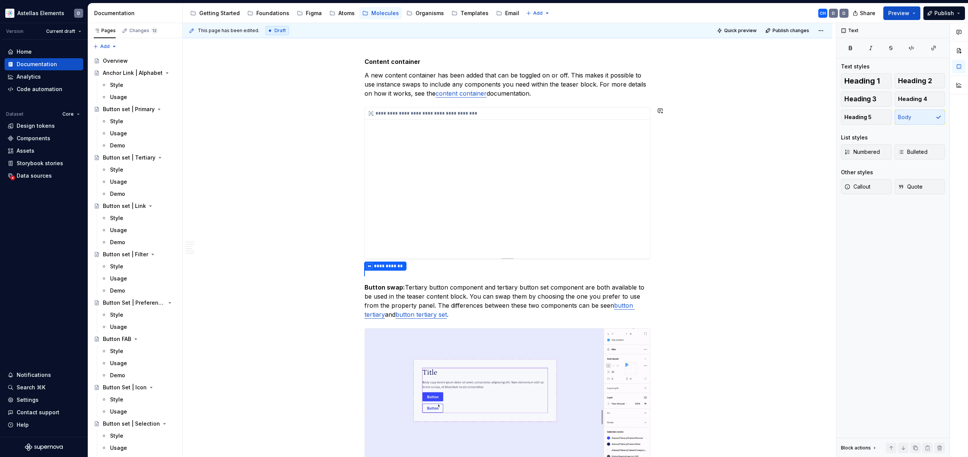
scroll to position [2858, 0]
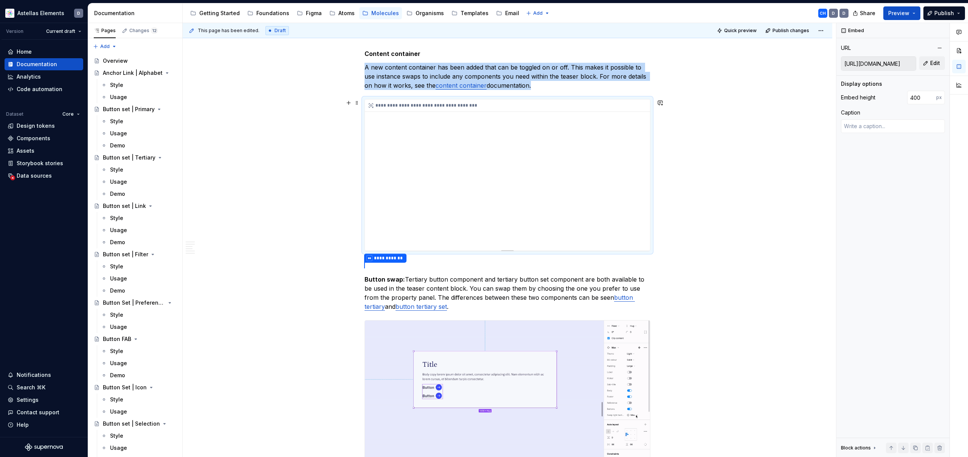
click at [559, 197] on div "**********" at bounding box center [507, 174] width 285 height 151
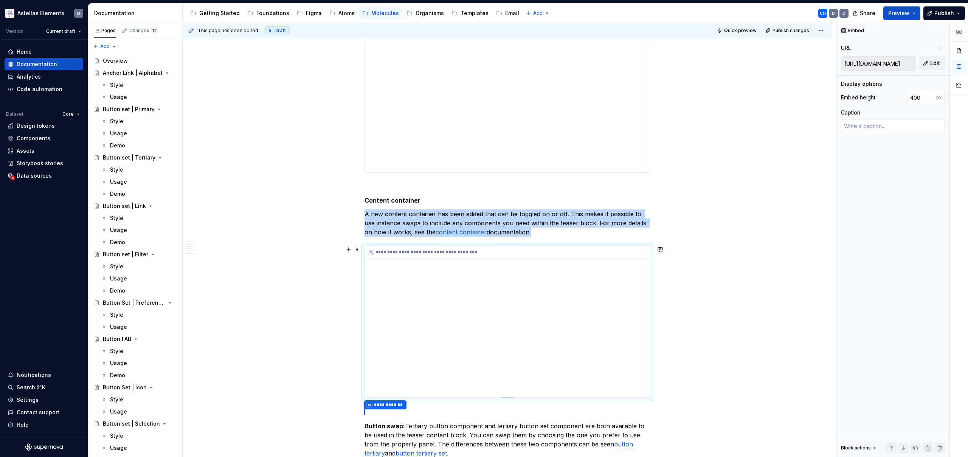
scroll to position [2739, 0]
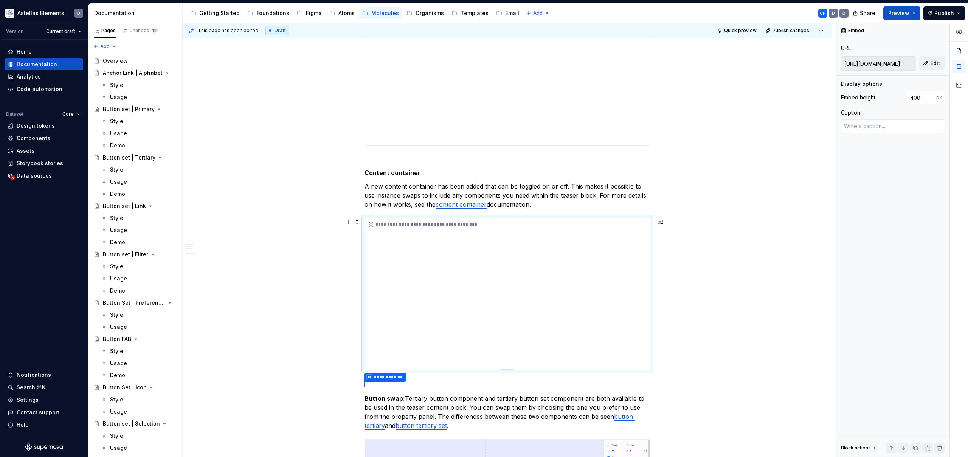
click at [557, 279] on div "**********" at bounding box center [507, 294] width 285 height 151
click at [936, 60] on span "Edit" at bounding box center [935, 63] width 10 height 8
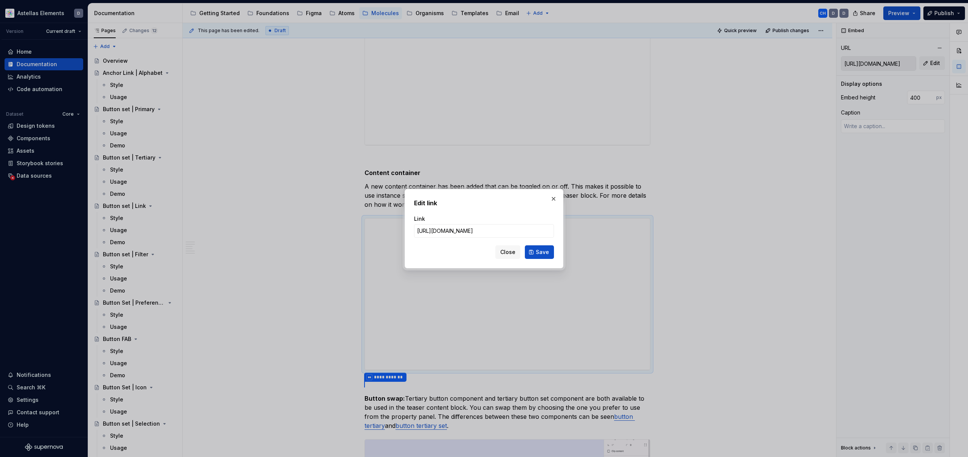
click at [554, 198] on button "button" at bounding box center [553, 199] width 11 height 11
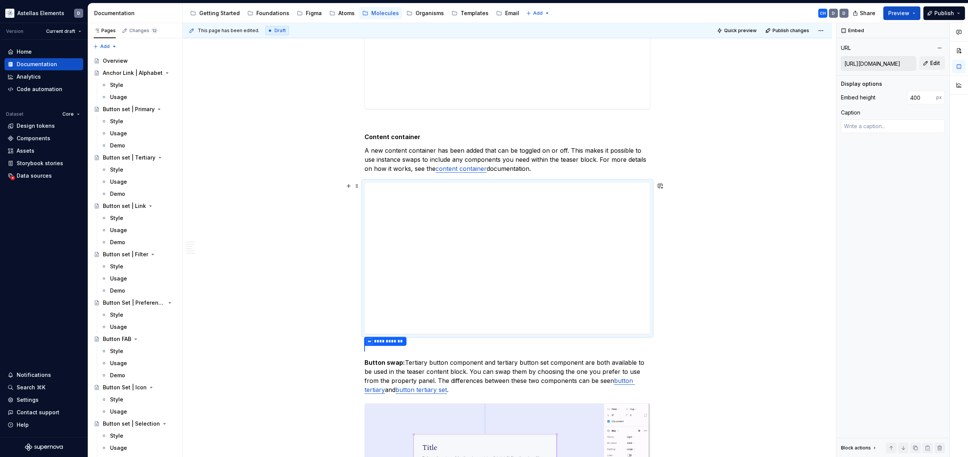
scroll to position [2774, 0]
type textarea "*"
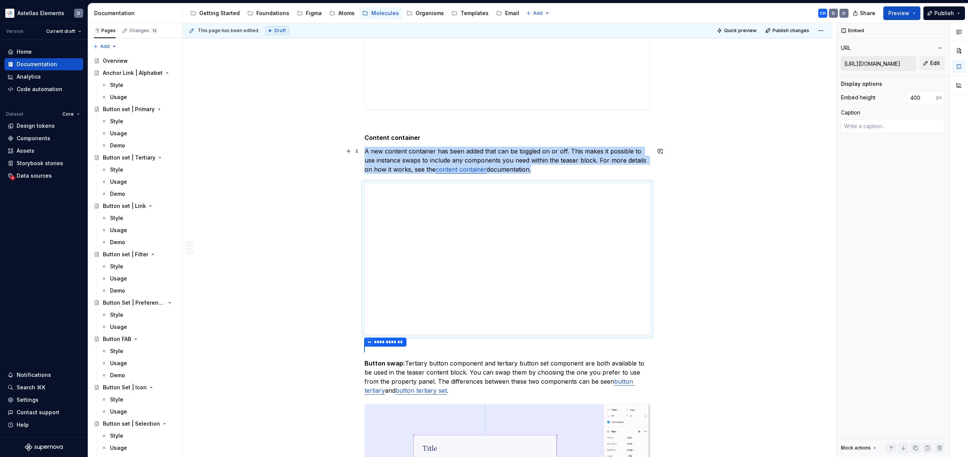
click at [549, 170] on p "A new content container has been added that can be toggled on or off. This make…" at bounding box center [507, 160] width 286 height 27
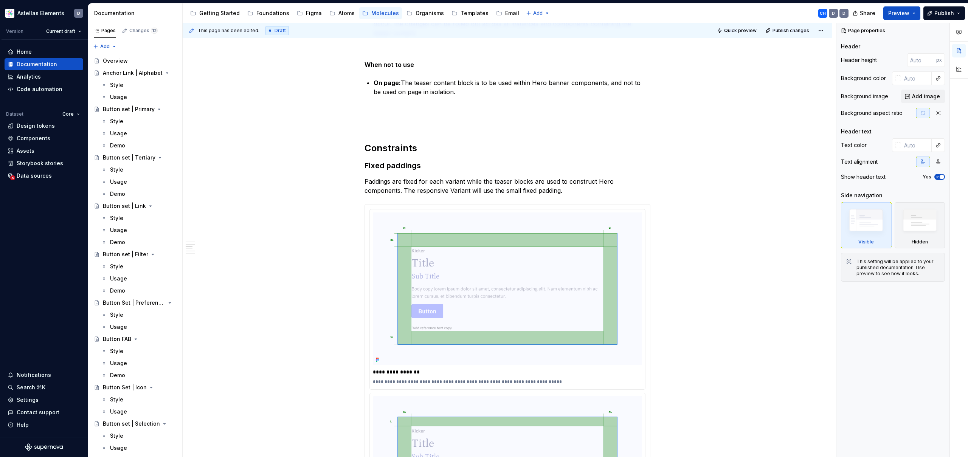
scroll to position [0, 0]
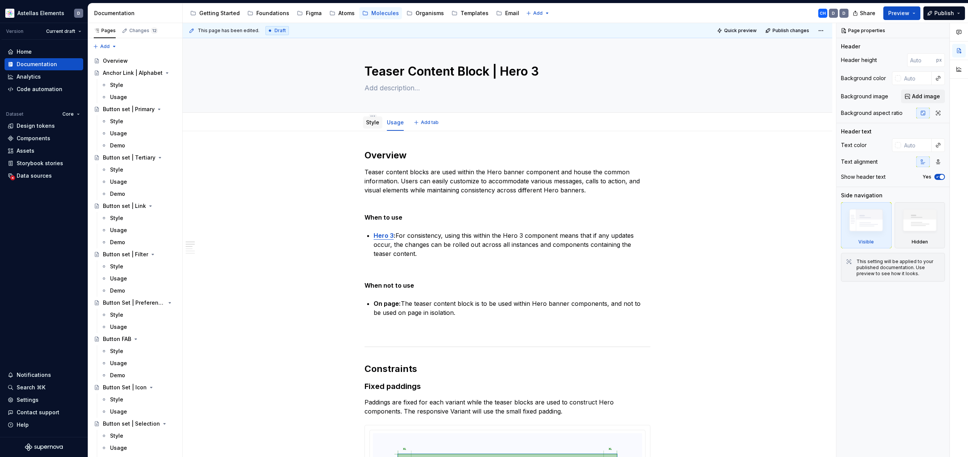
click at [375, 124] on link "Style" at bounding box center [372, 122] width 13 height 6
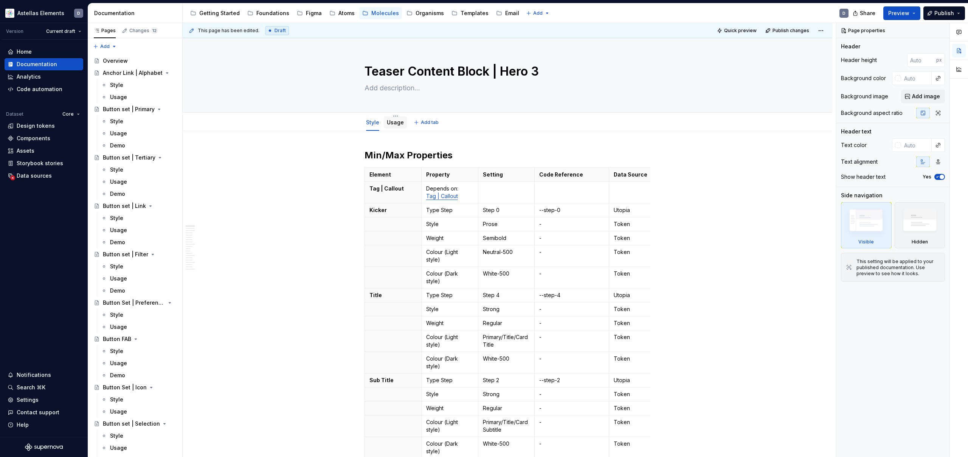
click at [392, 124] on link "Usage" at bounding box center [395, 122] width 17 height 6
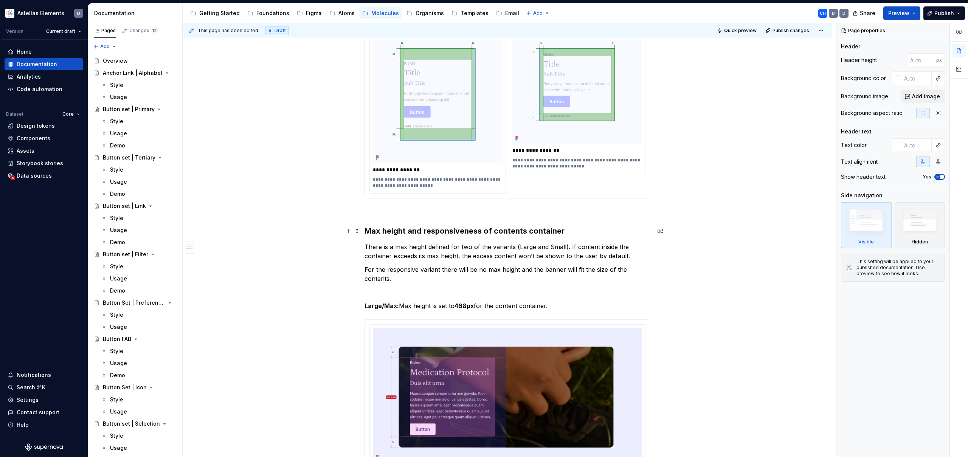
scroll to position [806, 0]
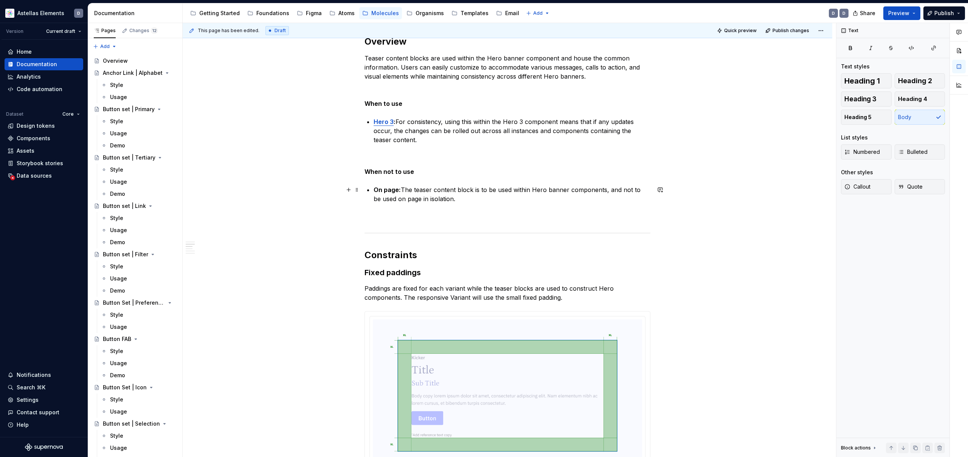
scroll to position [0, 0]
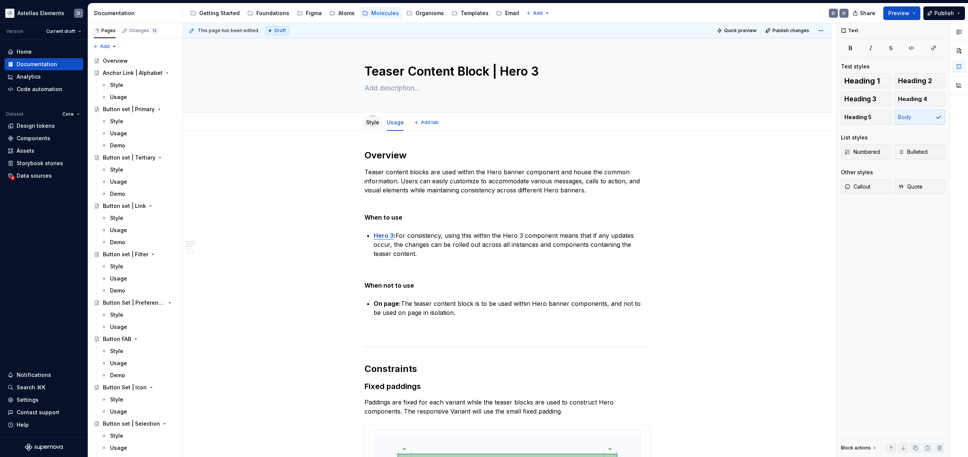
click at [371, 118] on div "Style" at bounding box center [372, 122] width 13 height 9
click at [377, 123] on link "Style" at bounding box center [372, 122] width 13 height 6
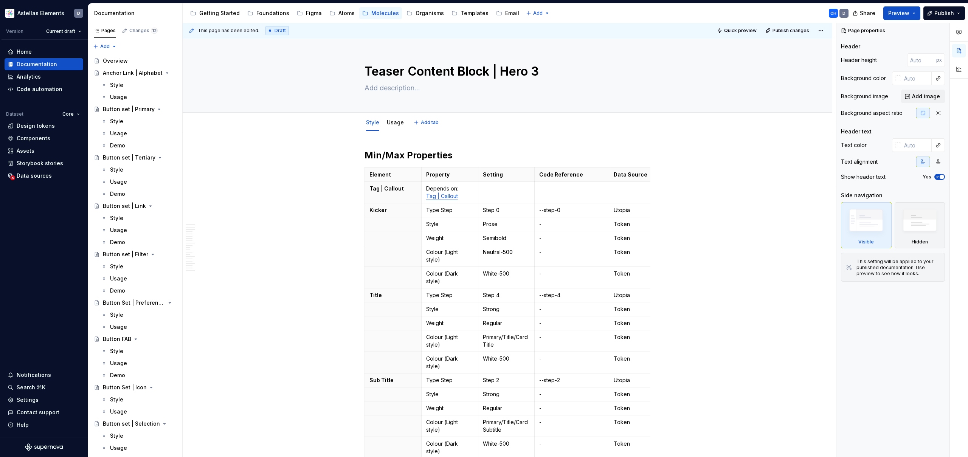
type textarea "*"
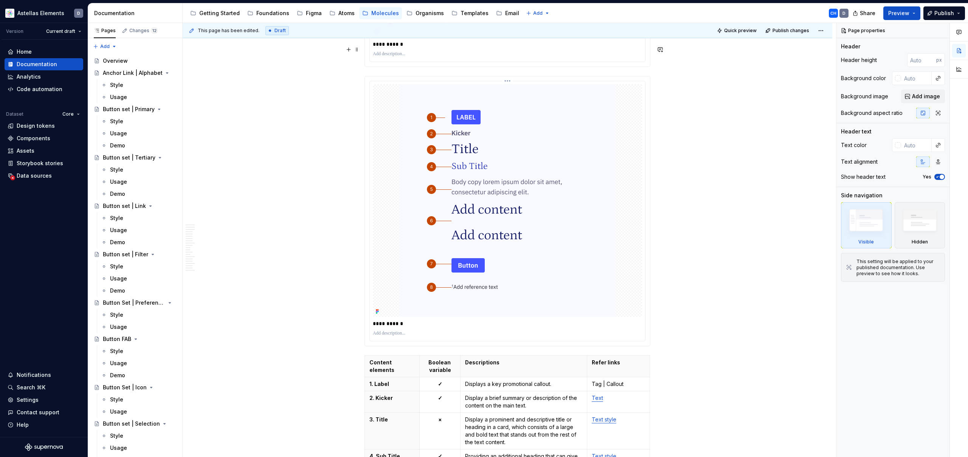
scroll to position [945, 0]
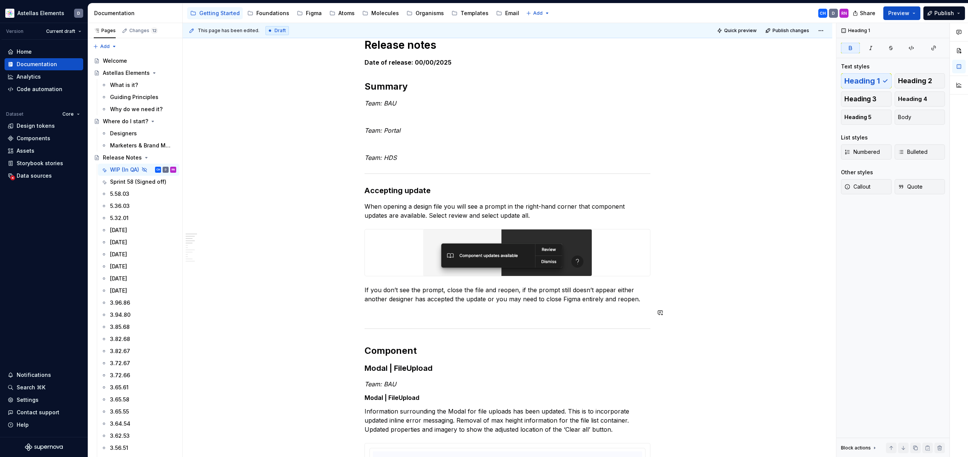
scroll to position [127, 0]
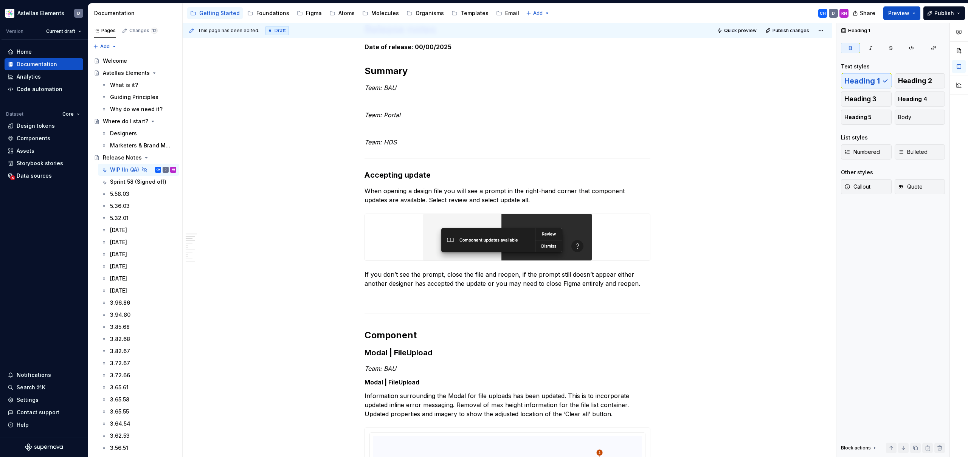
type textarea "*"
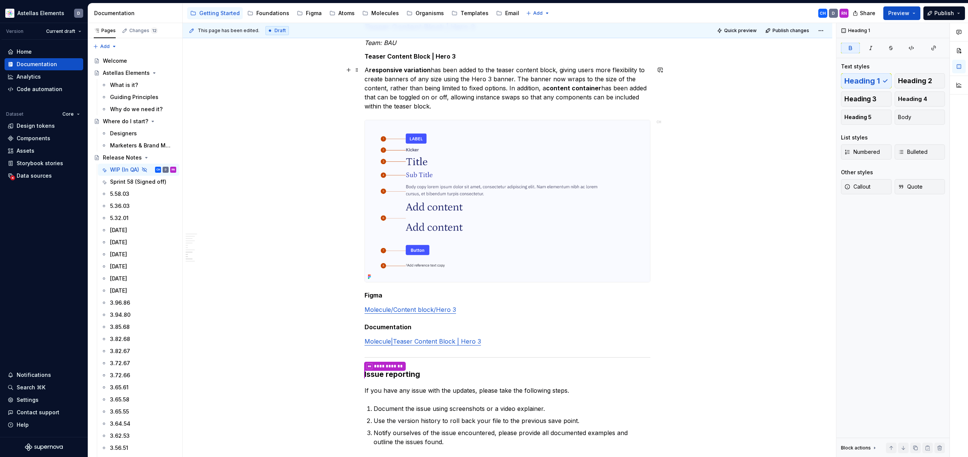
scroll to position [862, 0]
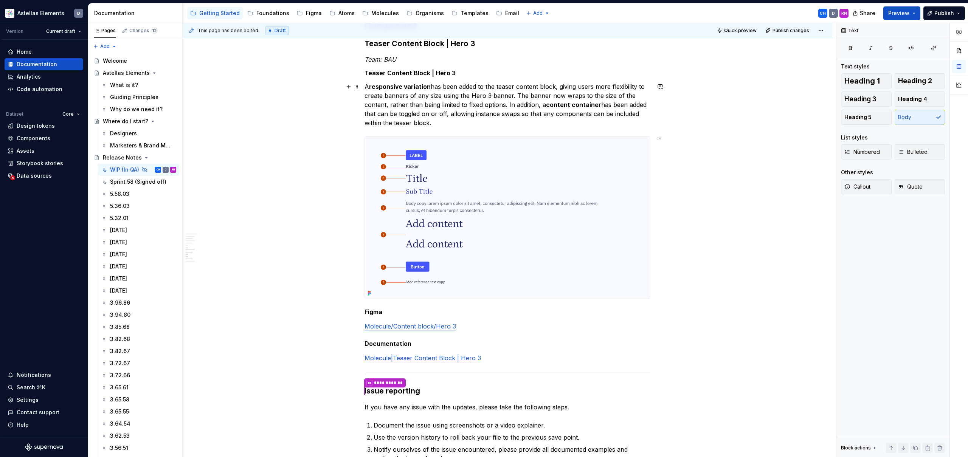
click at [369, 89] on p "A responsive variation has been added to the teaser content block, giving users…" at bounding box center [507, 104] width 286 height 45
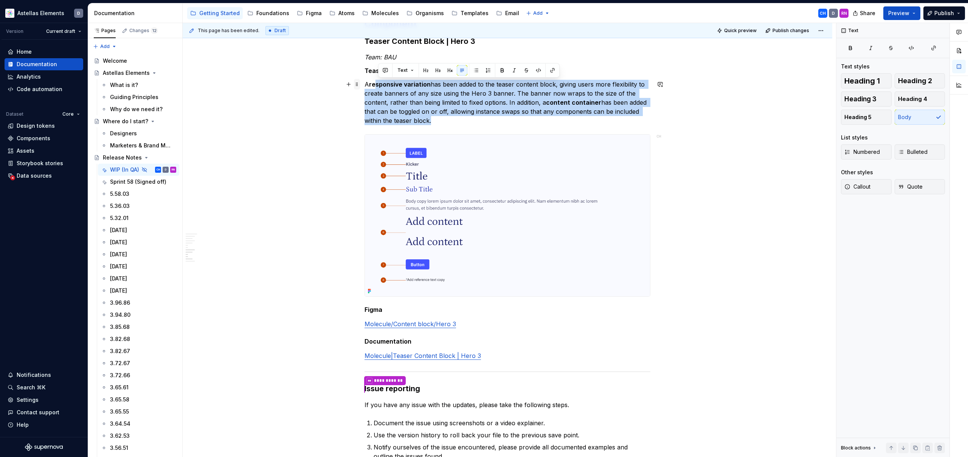
scroll to position [865, 0]
drag, startPoint x: 438, startPoint y: 121, endPoint x: 368, endPoint y: 85, distance: 78.6
click at [368, 85] on p "A responsive variation has been added to the teaser content block, giving users…" at bounding box center [507, 101] width 286 height 45
copy p "A responsive variation has been added to the teaser content block, giving users…"
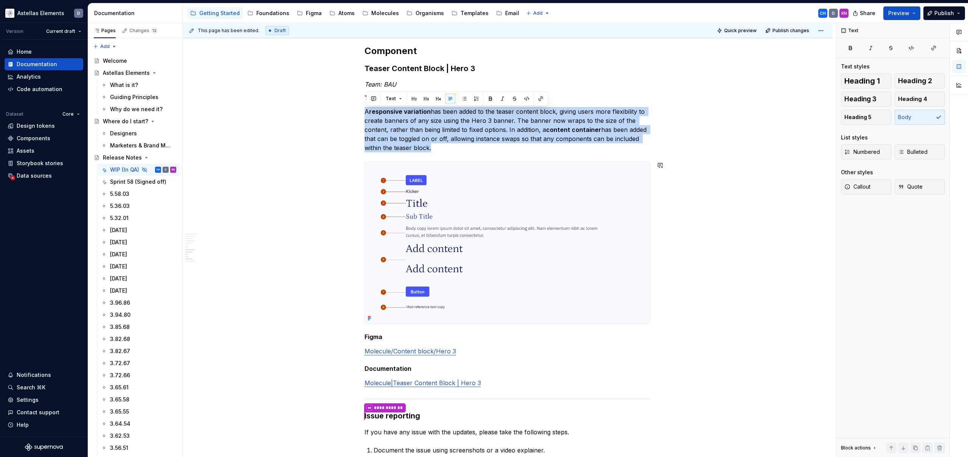
scroll to position [836, 0]
click at [607, 141] on p "A responsive variation has been added to the teaser content block, giving users…" at bounding box center [507, 130] width 286 height 45
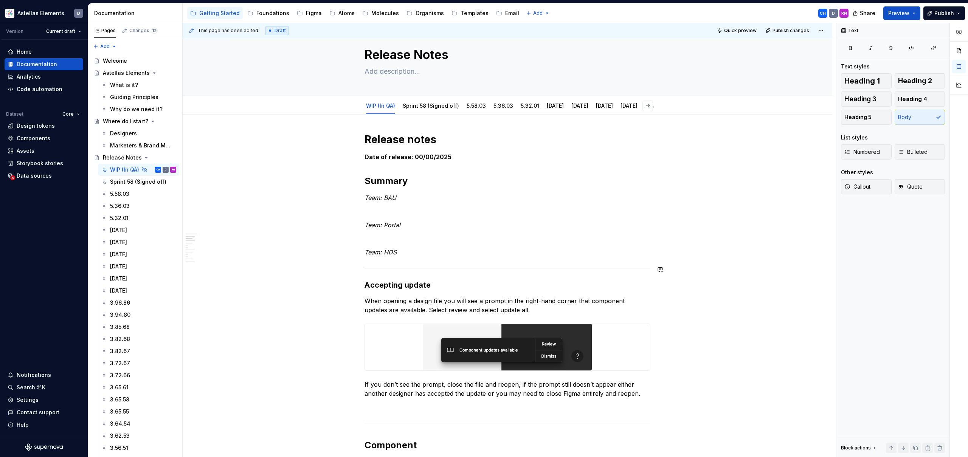
scroll to position [0, 0]
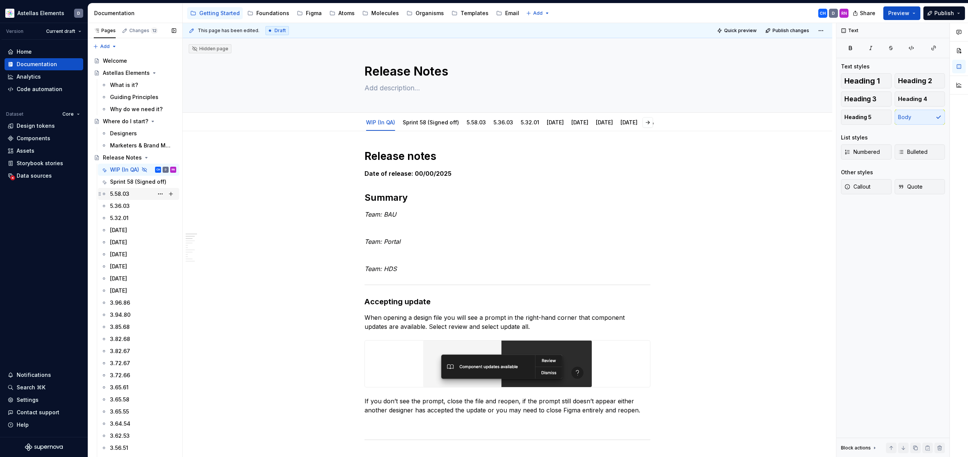
click at [117, 193] on div "5.58.03" at bounding box center [119, 194] width 19 height 8
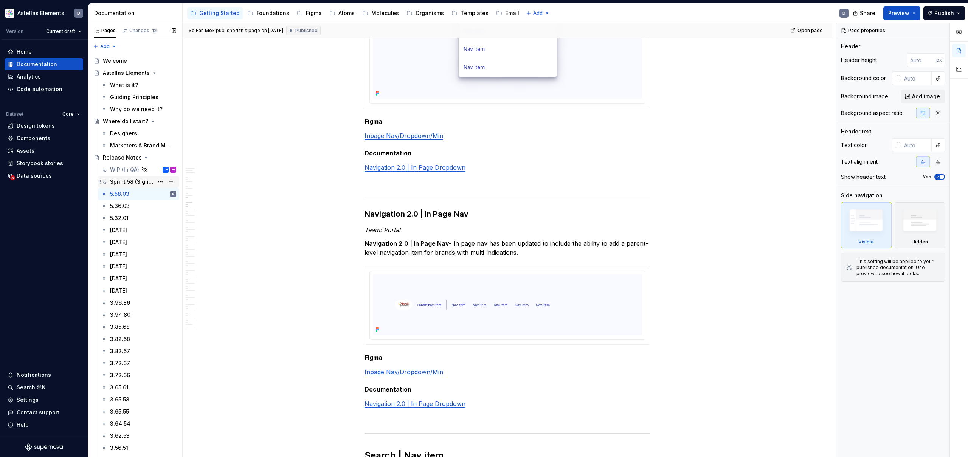
scroll to position [1943, 0]
click at [113, 172] on div "WIP (In QA)" at bounding box center [124, 170] width 29 height 8
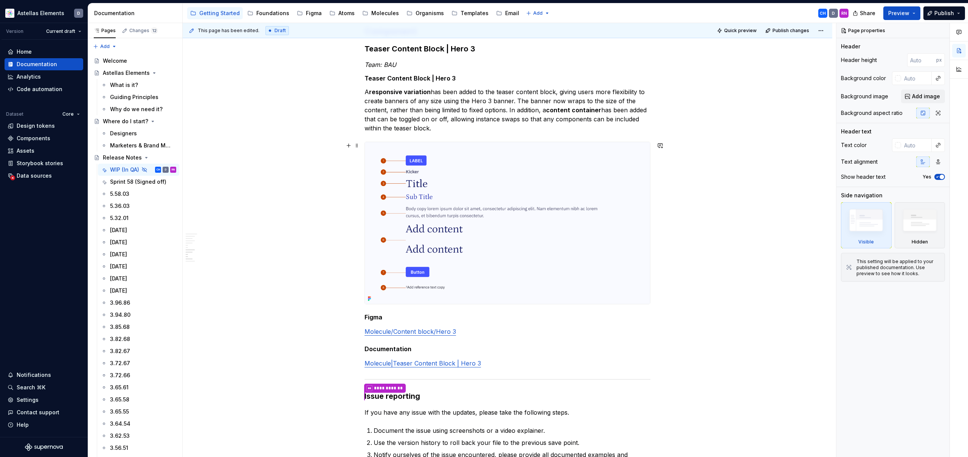
scroll to position [856, 0]
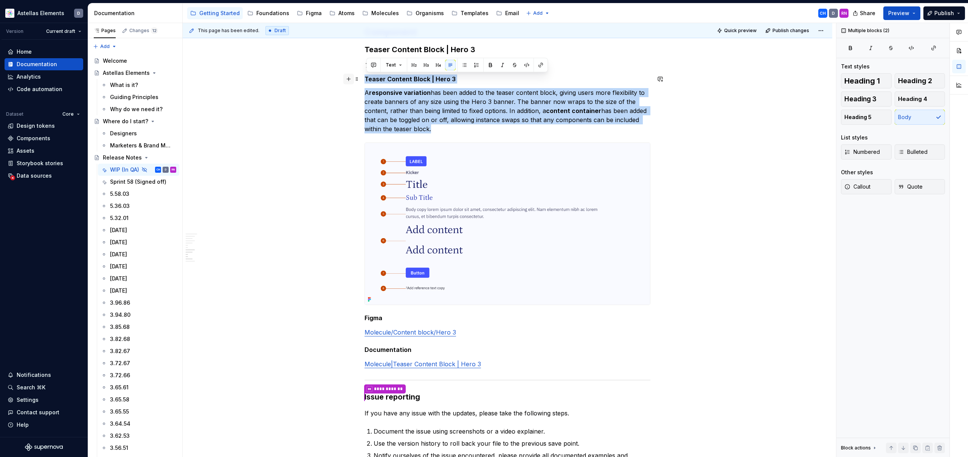
drag, startPoint x: 436, startPoint y: 130, endPoint x: 350, endPoint y: 78, distance: 101.0
copy div "Teaser Content Block | Hero 3 A responsive variation has been added to the teas…"
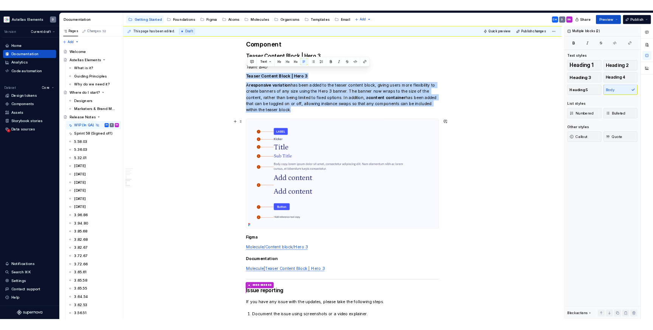
scroll to position [830, 0]
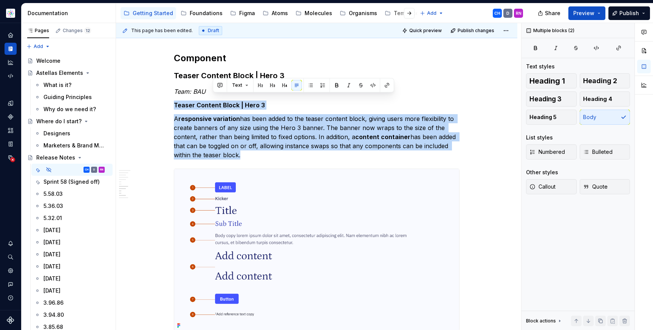
type textarea "*"
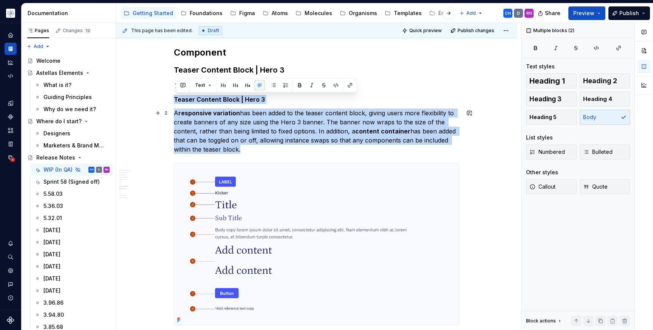
click at [398, 135] on p "A responsive variation has been added to the teaser content block, giving users…" at bounding box center [317, 131] width 286 height 45
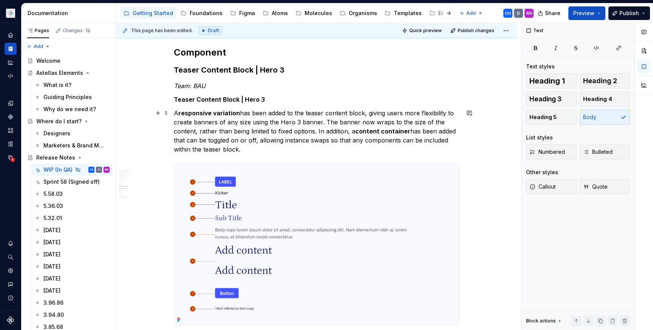
click at [337, 122] on p "A responsive variation has been added to the teaser content block, giving users…" at bounding box center [317, 131] width 286 height 45
click at [287, 131] on p "A responsive variation has been added to the teaser content block, giving users…" at bounding box center [317, 131] width 286 height 45
click at [304, 130] on p "A responsive variation has been added to the teaser content block, giving users…" at bounding box center [317, 131] width 286 height 45
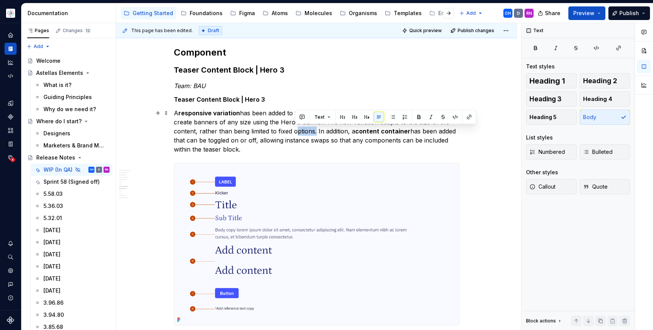
click at [304, 130] on p "A responsive variation has been added to the teaser content block, giving users…" at bounding box center [317, 131] width 286 height 45
click at [298, 131] on p "A responsive variation has been added to the teaser content block, giving users…" at bounding box center [317, 131] width 286 height 45
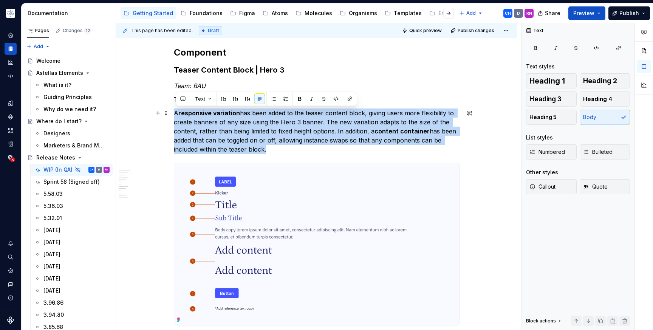
drag, startPoint x: 282, startPoint y: 148, endPoint x: 177, endPoint y: 113, distance: 111.1
click at [177, 113] on p "A responsive variation has been added to the teaser content block, giving users…" at bounding box center [317, 131] width 286 height 45
copy p "A responsive variation has been added to the teaser content block, giving users…"
click at [412, 111] on p "A responsive variation has been added to the teaser content block, giving users…" at bounding box center [317, 131] width 286 height 45
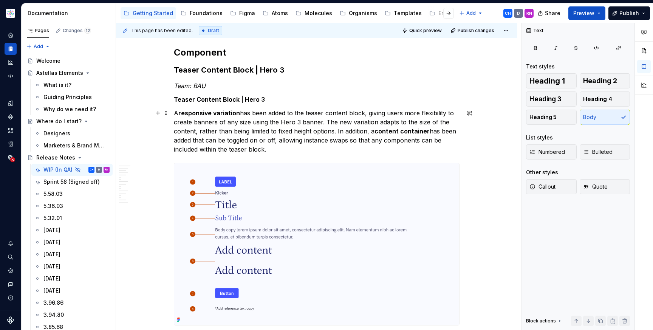
click at [316, 112] on p "A responsive variation has been added to the teaser content block, giving users…" at bounding box center [317, 131] width 286 height 45
click at [382, 130] on strong "content container" at bounding box center [402, 131] width 55 height 8
click at [365, 140] on p "A responsive variation has been added to the Teaser Content Block, giving users…" at bounding box center [317, 131] width 286 height 45
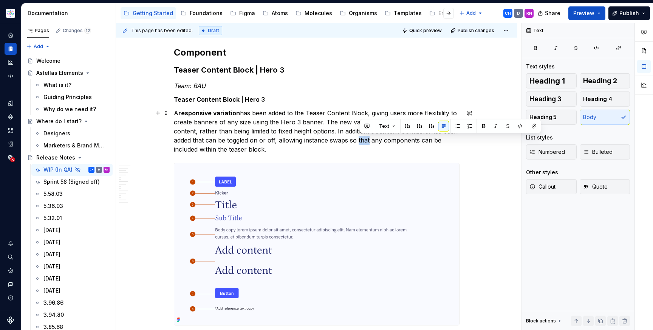
click at [379, 142] on p "A responsive variation has been added to the Teaser Content Block, giving users…" at bounding box center [317, 131] width 286 height 45
click at [388, 142] on p "A responsive variation has been added to the Teaser Content Block, giving users…" at bounding box center [317, 131] width 286 height 45
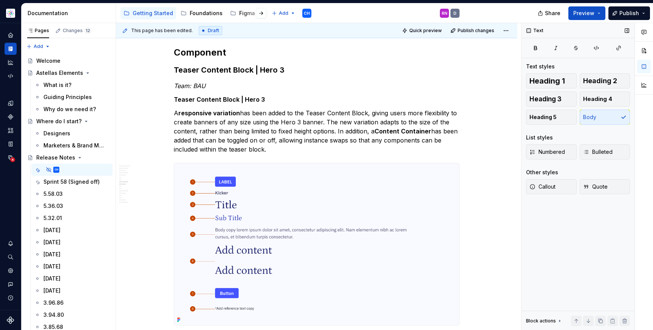
type textarea "*"
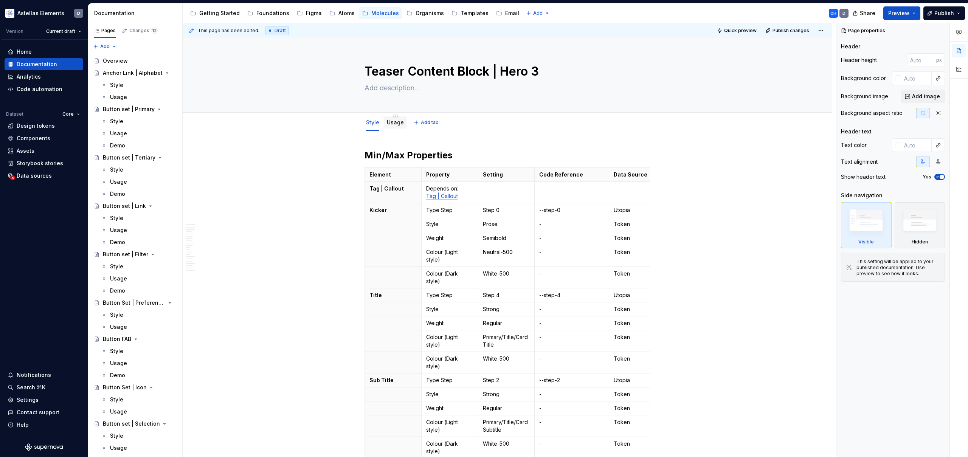
click at [397, 126] on div "Usage" at bounding box center [395, 123] width 17 height 8
click at [396, 123] on link "Usage" at bounding box center [395, 122] width 17 height 6
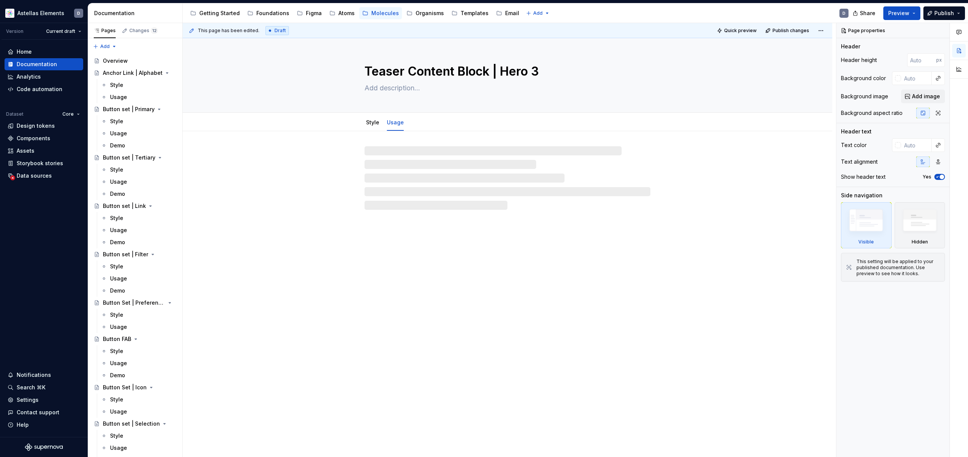
type textarea "*"
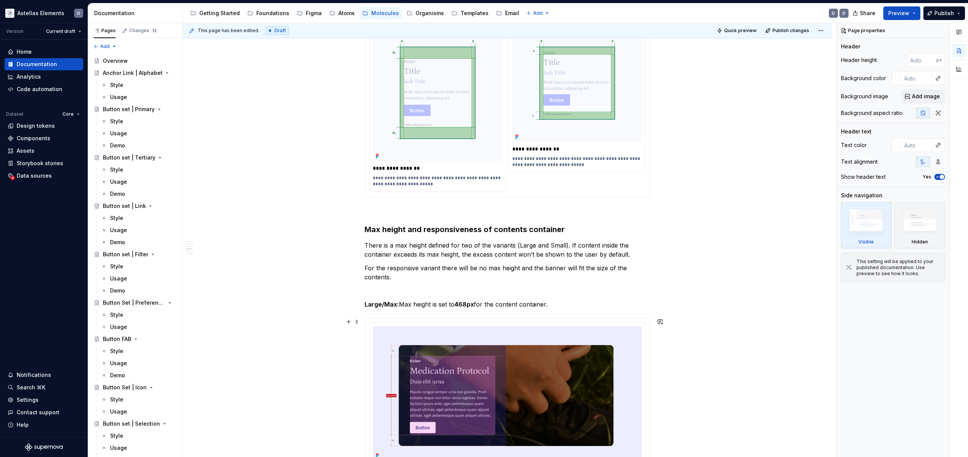
scroll to position [781, 0]
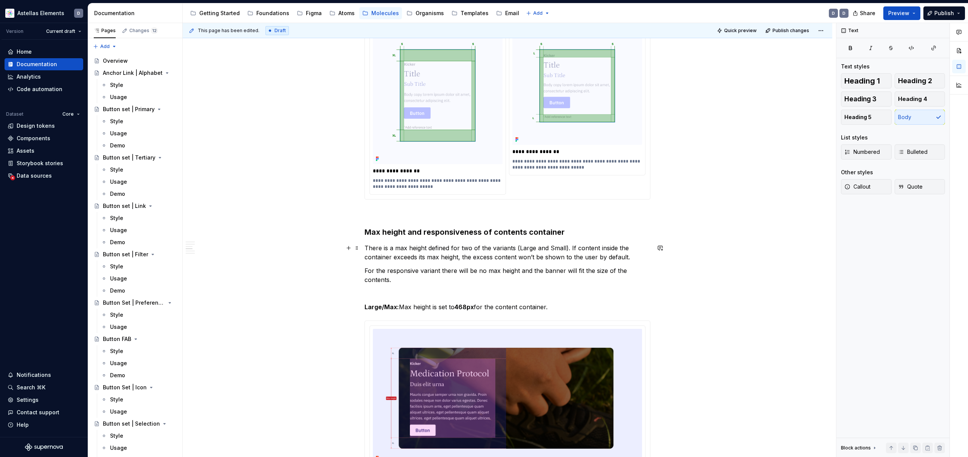
click at [367, 258] on p "There is a max height defined for two of the variants (Large and Small). If con…" at bounding box center [507, 252] width 286 height 18
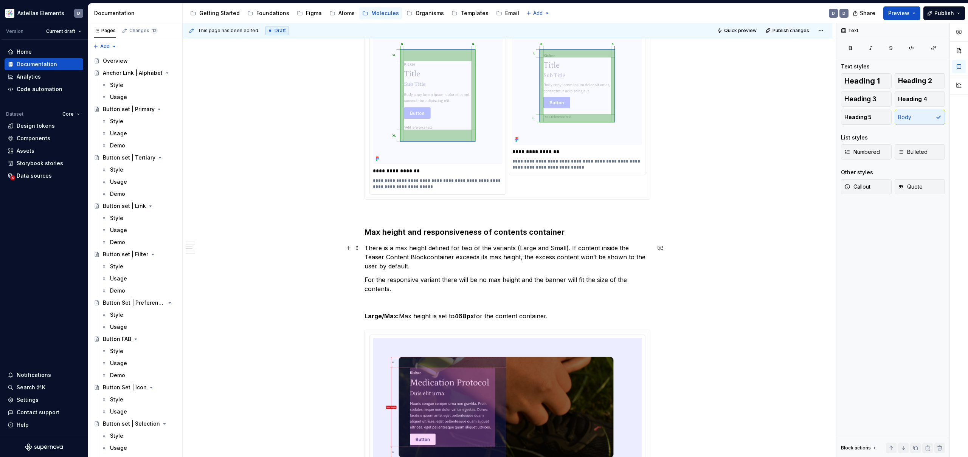
click at [419, 257] on p "There is a max height defined for two of the variants (Large and Small). If con…" at bounding box center [507, 256] width 286 height 27
click at [417, 258] on p "There is a max height defined for two of the variants (Large and Small). If con…" at bounding box center [507, 256] width 286 height 27
drag, startPoint x: 409, startPoint y: 258, endPoint x: 434, endPoint y: 258, distance: 25.3
click at [434, 258] on p "There is a max height defined for two of the variants (Large and Small). If con…" at bounding box center [507, 256] width 286 height 27
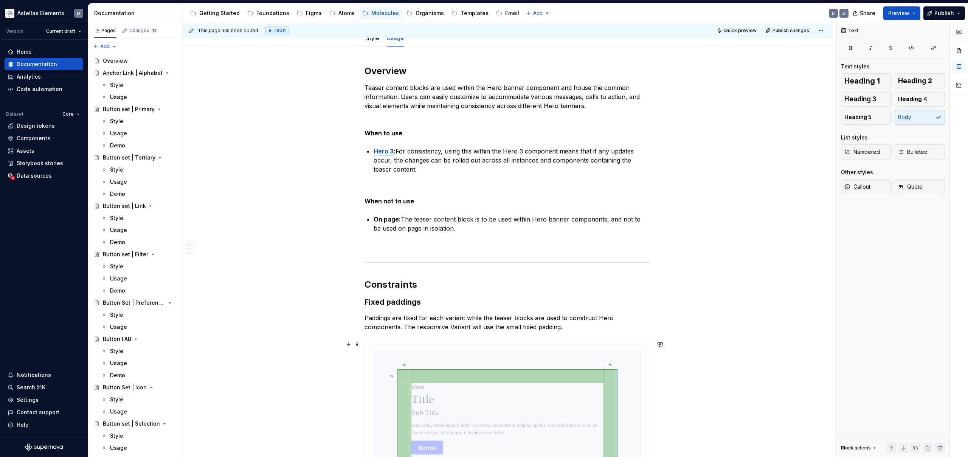
scroll to position [0, 0]
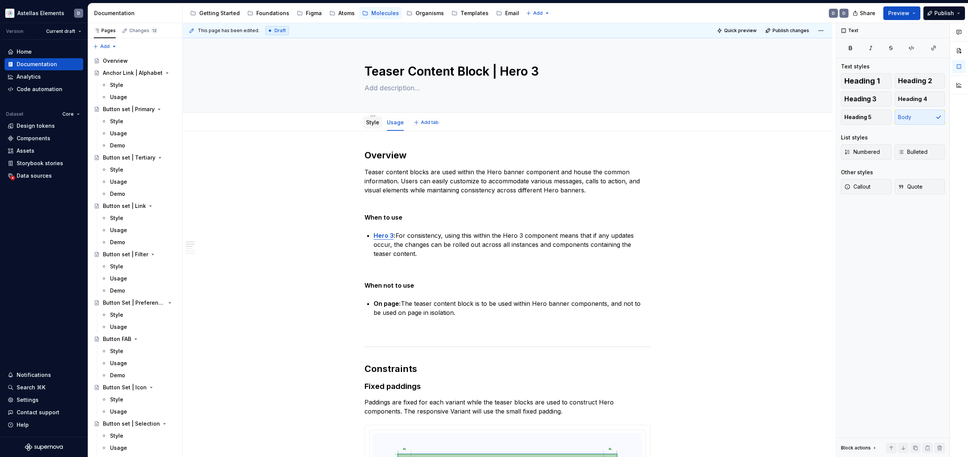
click at [374, 124] on link "Style" at bounding box center [372, 122] width 13 height 6
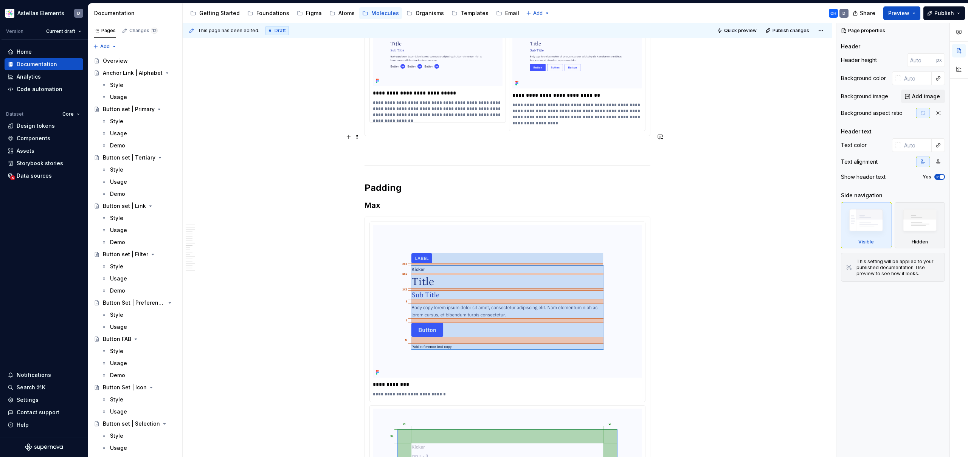
scroll to position [2721, 0]
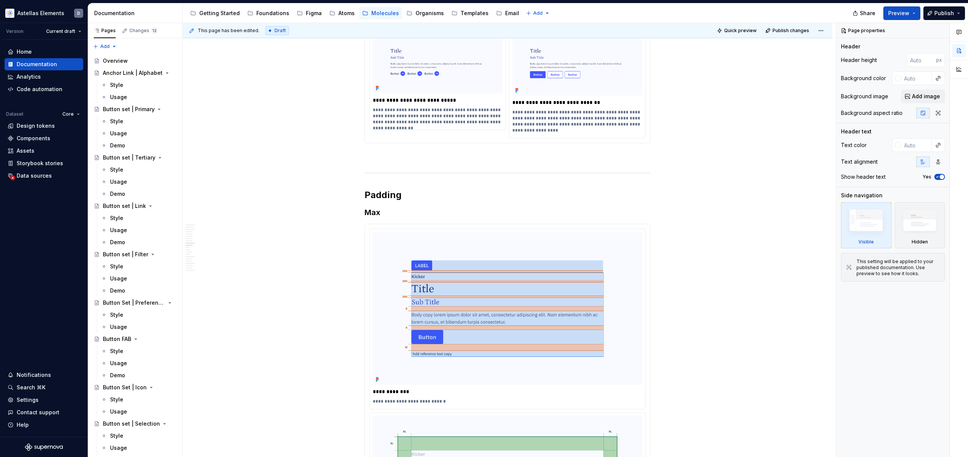
type textarea "*"
